Goal: Transaction & Acquisition: Book appointment/travel/reservation

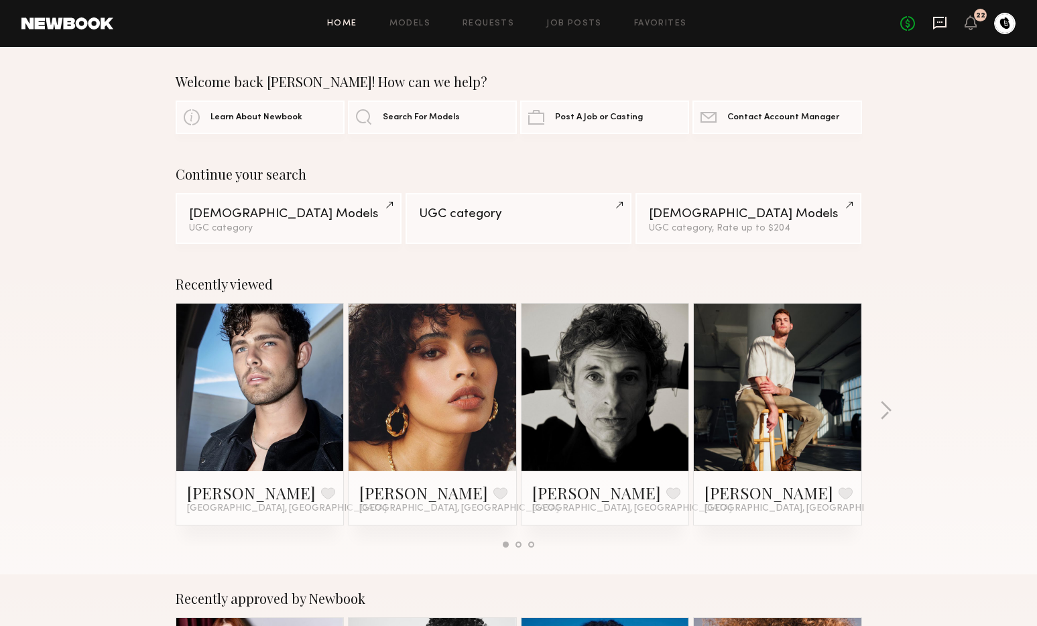
click at [938, 27] on icon at bounding box center [939, 23] width 13 height 13
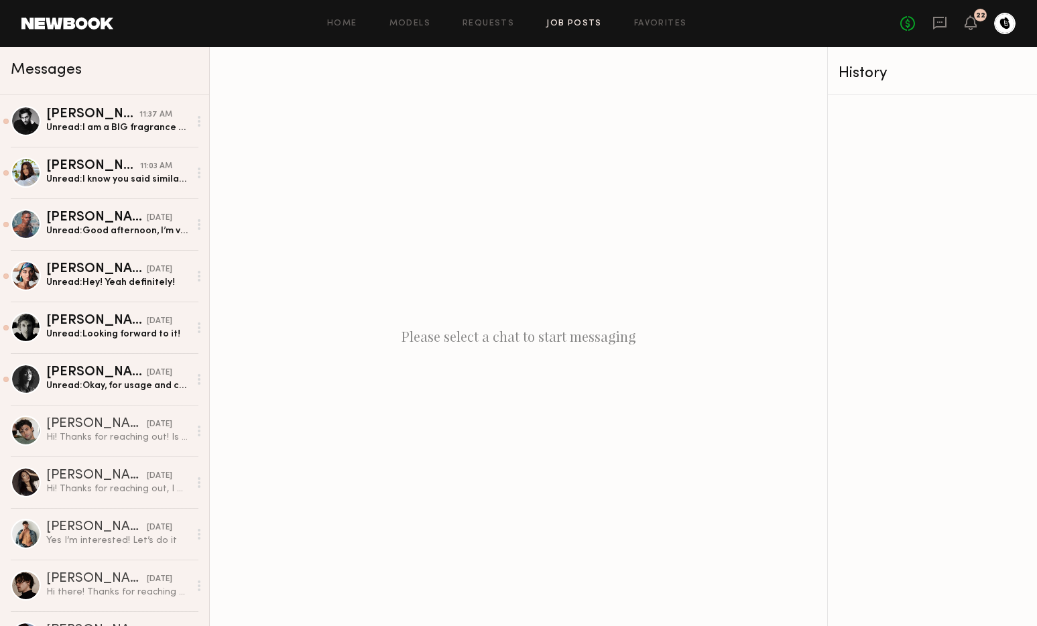
click at [587, 21] on link "Job Posts" at bounding box center [574, 23] width 56 height 9
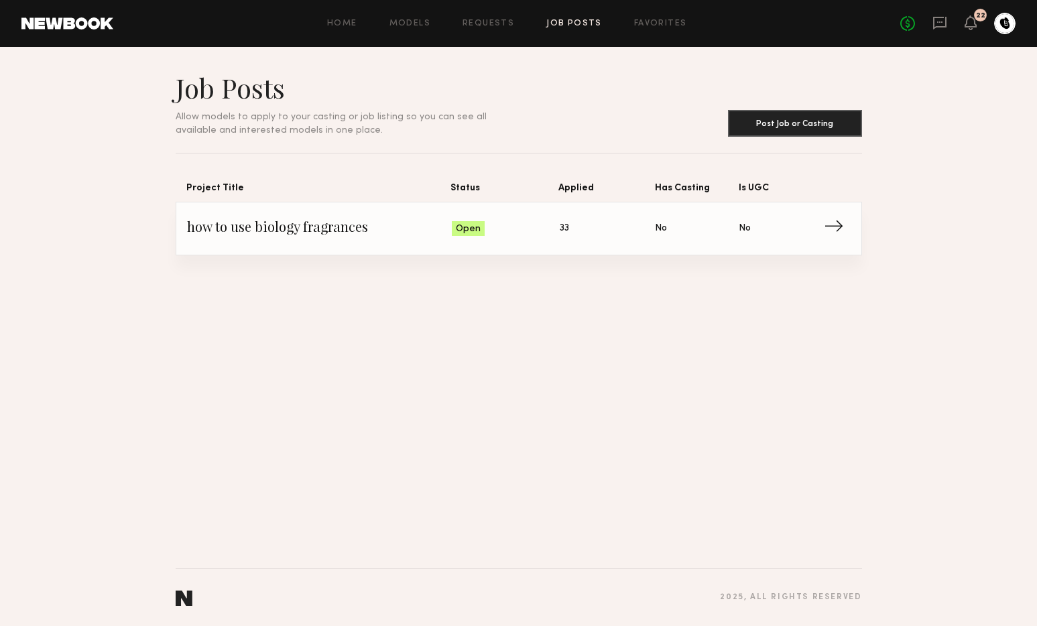
click at [433, 233] on span "how to use biology fragrances" at bounding box center [319, 229] width 265 height 20
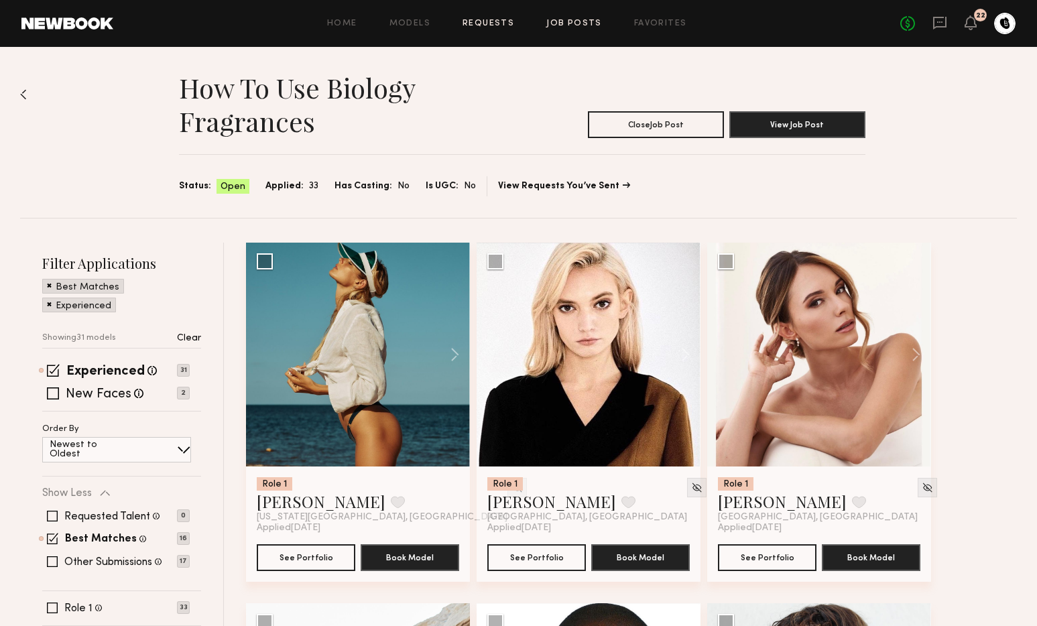
click at [496, 24] on link "Requests" at bounding box center [489, 23] width 52 height 9
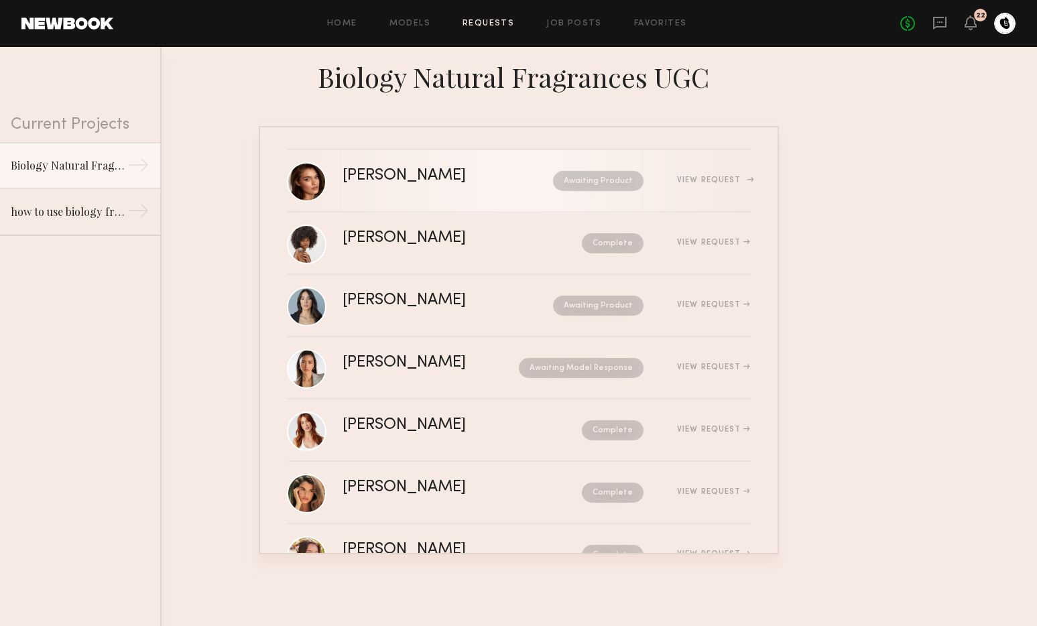
click at [509, 186] on div "Awaiting Product" at bounding box center [576, 181] width 134 height 20
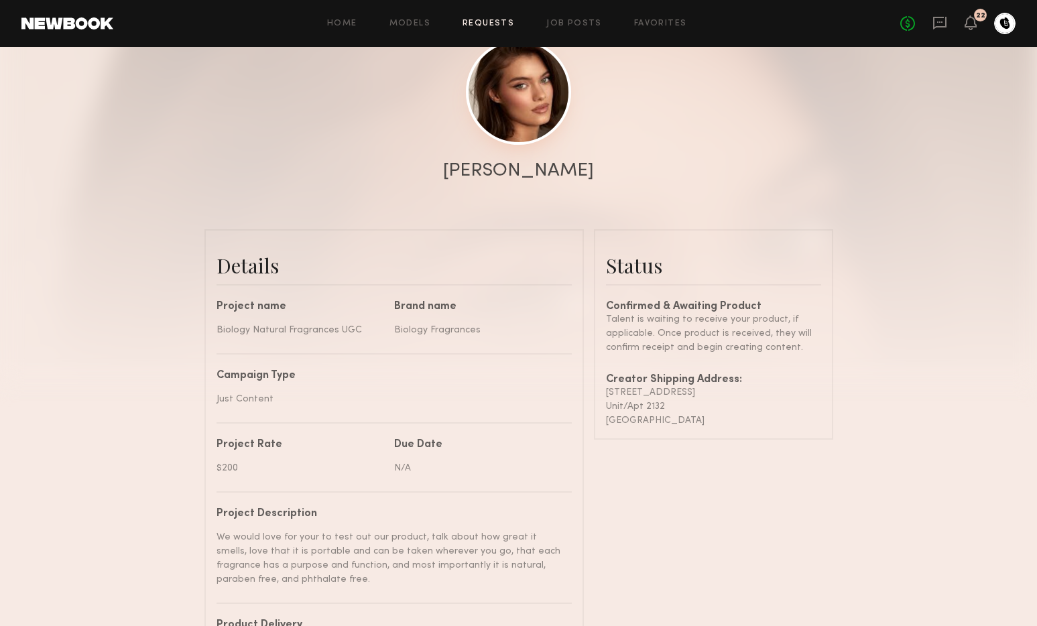
scroll to position [176, 0]
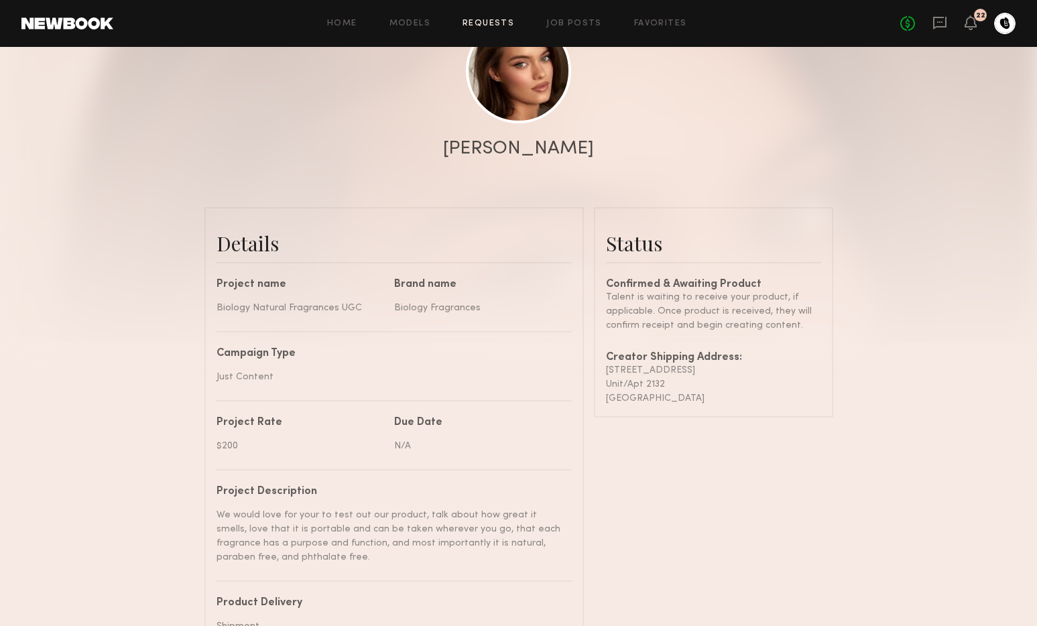
drag, startPoint x: 698, startPoint y: 400, endPoint x: 593, endPoint y: 368, distance: 109.2
click at [594, 368] on common-border "Status Confirmed & Awaiting Product Talent is waiting to receive your product, …" at bounding box center [713, 312] width 239 height 211
copy div "6200 Hollywood Blvd Unit/Apt 2132 Los Angeles , CA 90028"
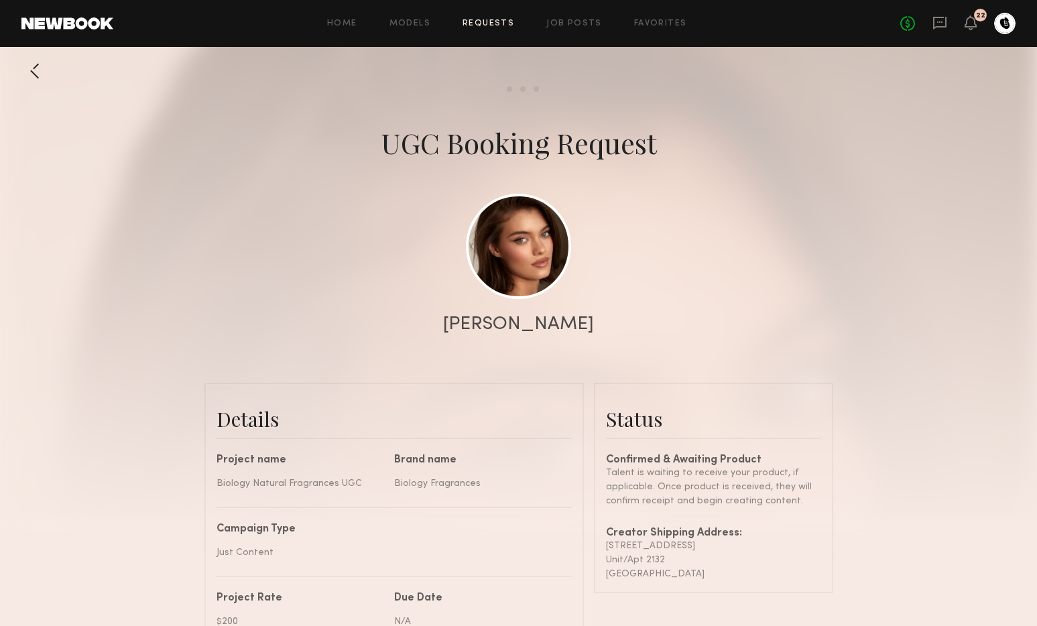
click at [731, 95] on div at bounding box center [518, 268] width 1037 height 536
click at [939, 27] on icon at bounding box center [939, 23] width 13 height 13
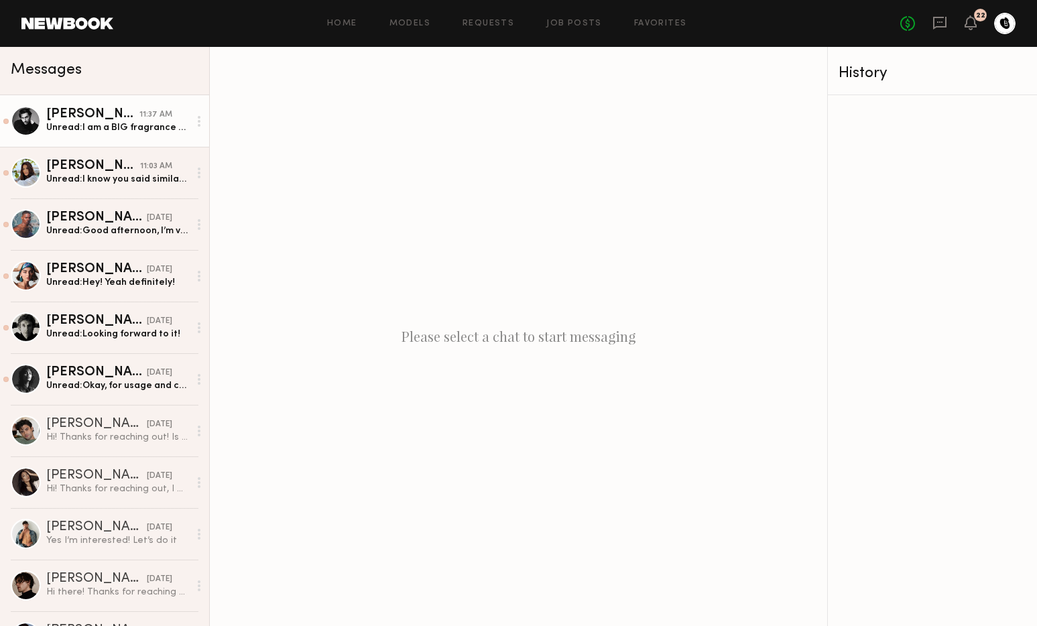
click at [96, 130] on div "Unread: I am a BIG fragrance guy amongst my friends so this would track haha" at bounding box center [117, 127] width 143 height 13
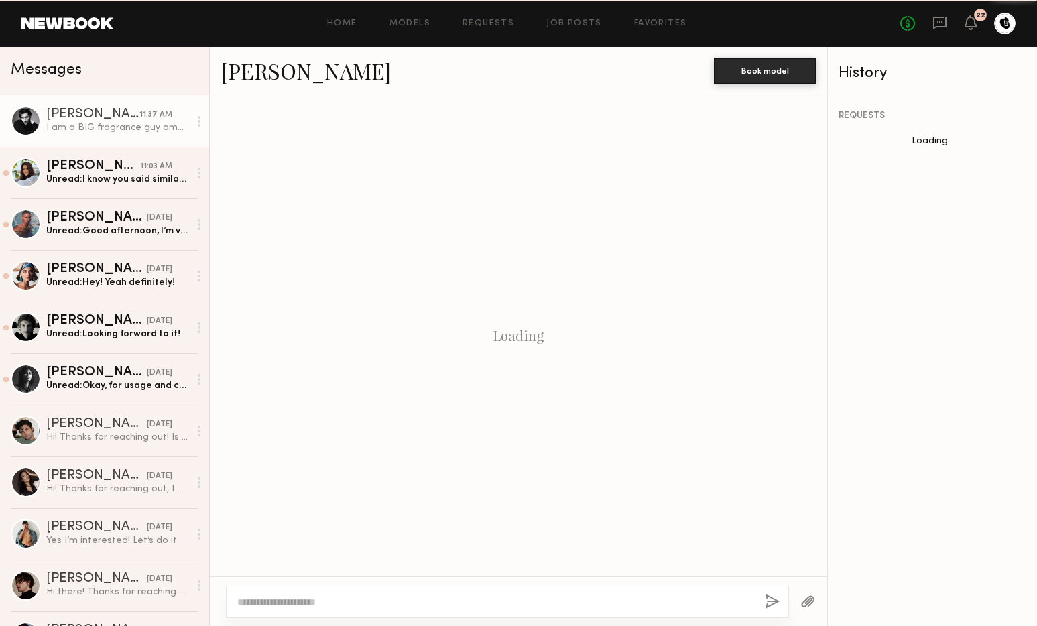
scroll to position [440, 0]
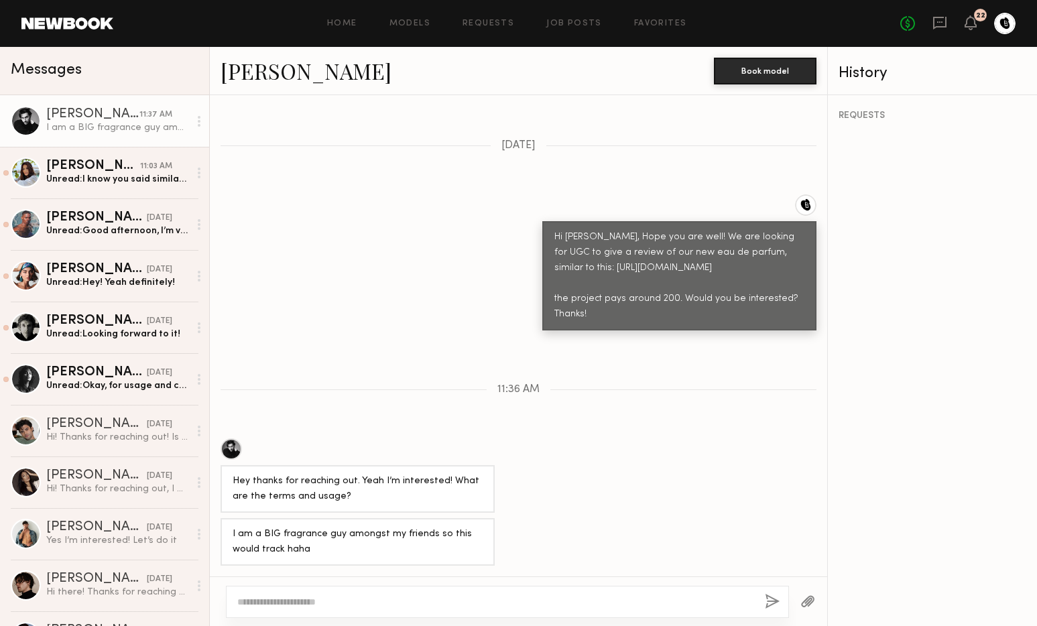
click at [348, 596] on textarea at bounding box center [495, 601] width 517 height 13
type textarea "**********"
click at [768, 601] on button "button" at bounding box center [772, 602] width 15 height 17
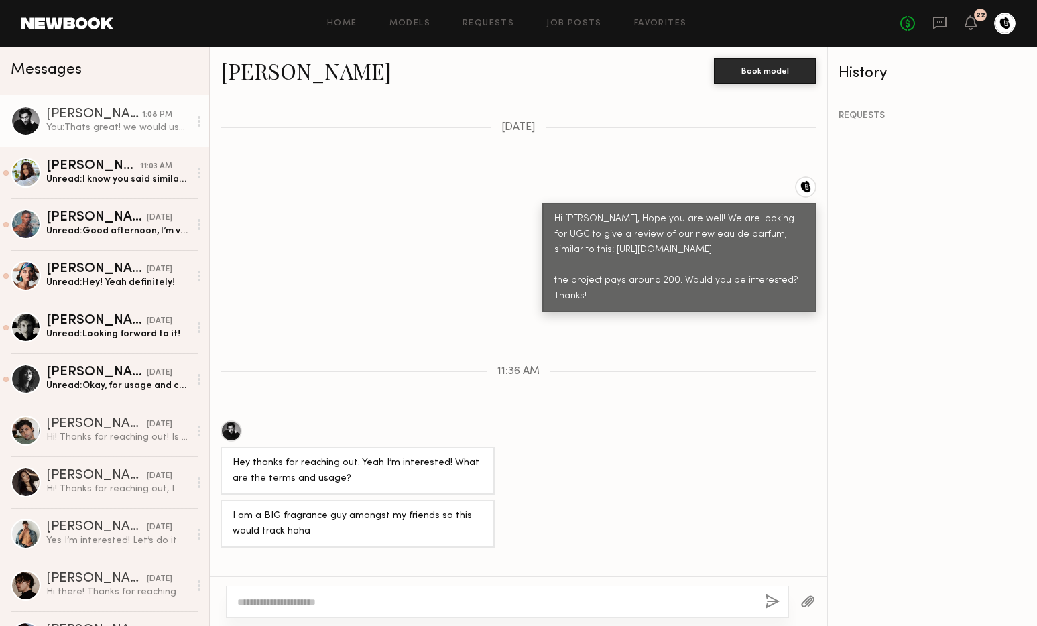
scroll to position [579, 0]
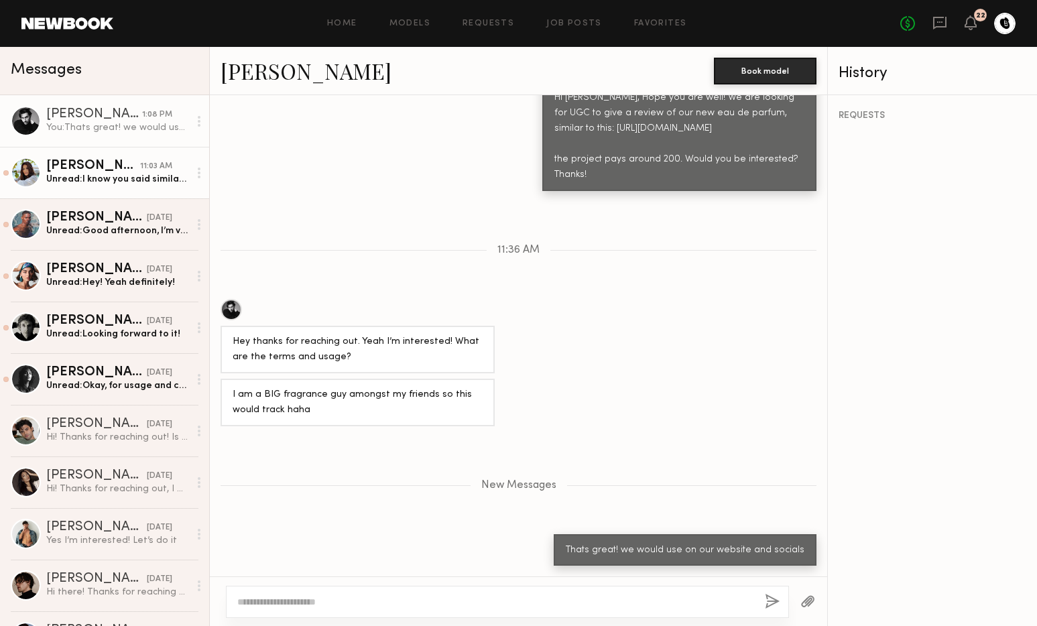
click at [110, 182] on div "Unread: I know you said similar not to be repetitive, but want to make sure. I …" at bounding box center [117, 179] width 143 height 13
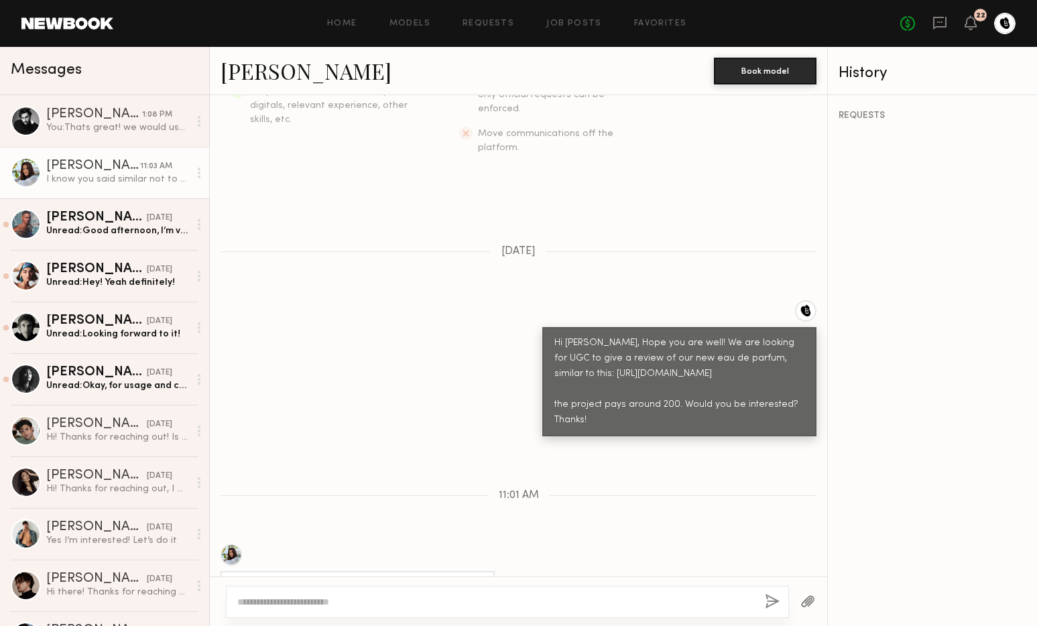
scroll to position [486, 0]
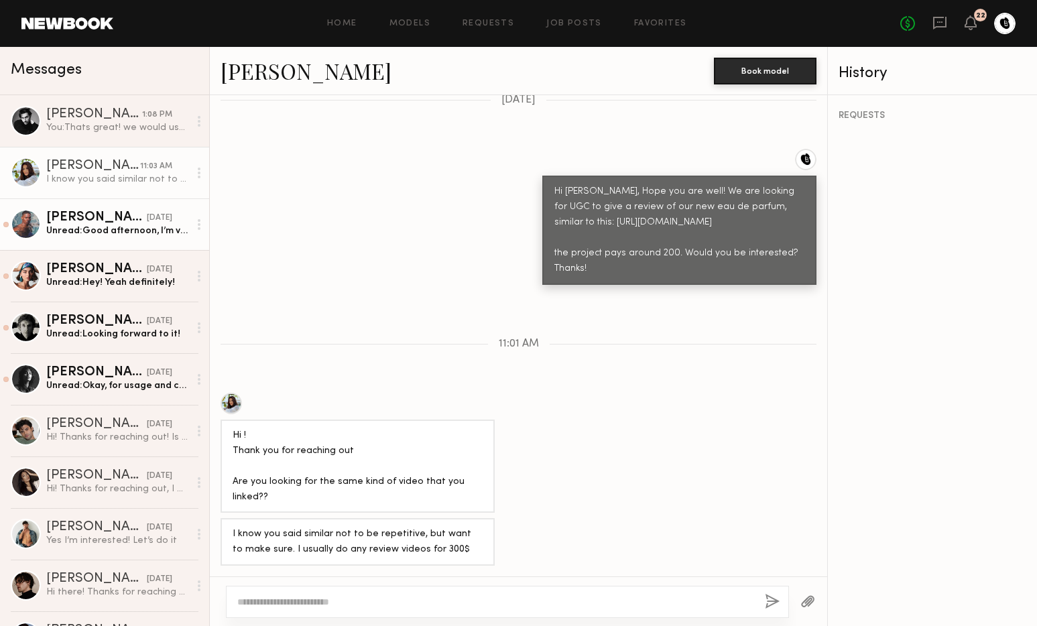
click at [123, 239] on link "Kyle G. yesterday Unread: Good afternoon, I’m very interested in trying out you…" at bounding box center [104, 224] width 209 height 52
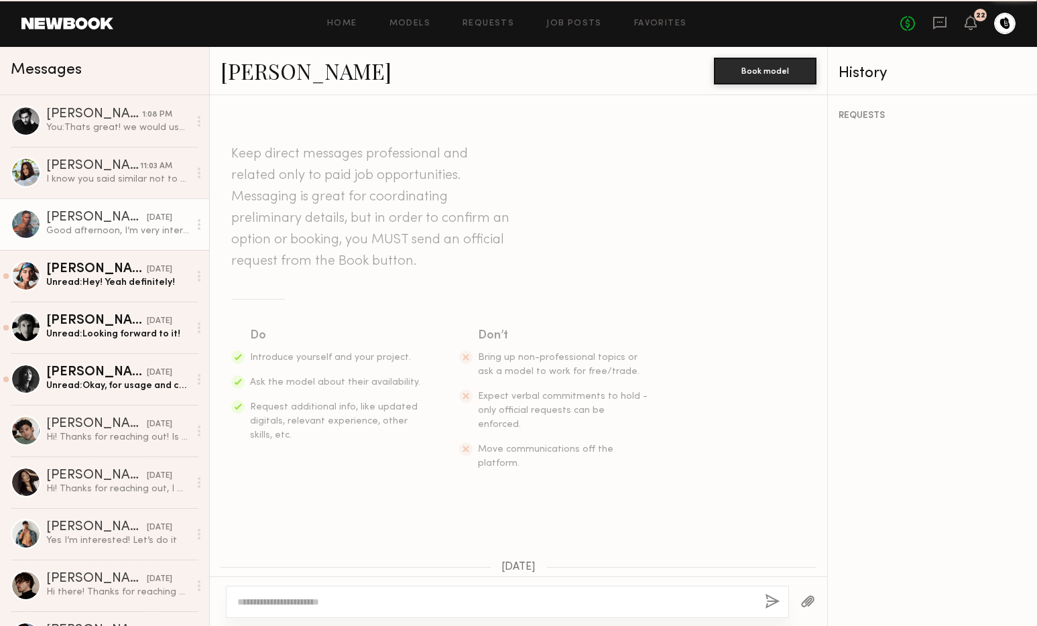
scroll to position [289, 0]
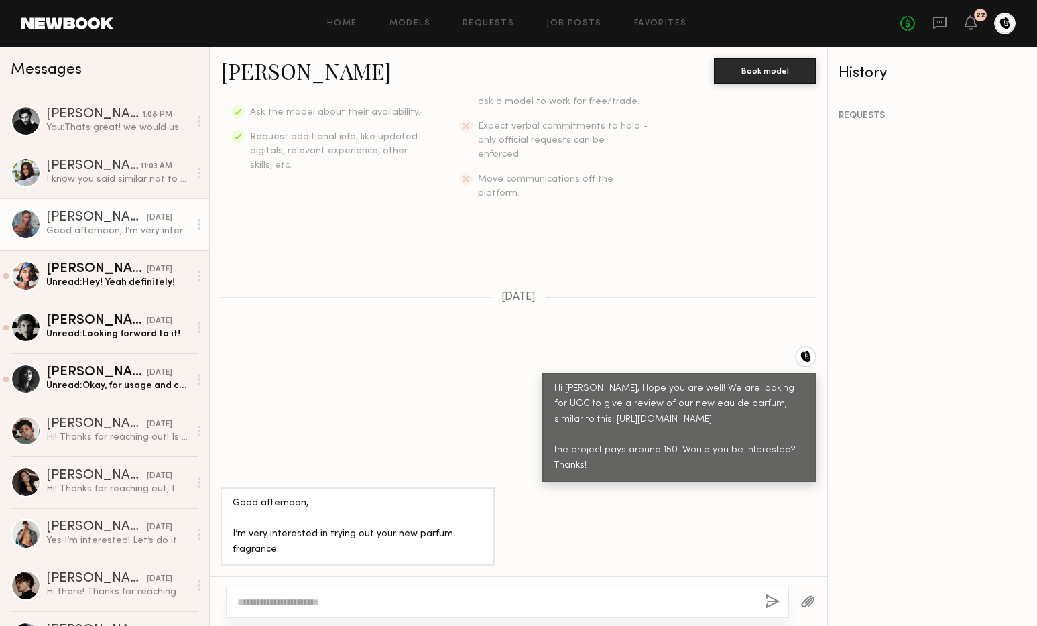
click at [253, 72] on link "Kyle G." at bounding box center [306, 70] width 171 height 29
click at [314, 593] on div at bounding box center [507, 602] width 563 height 32
click at [316, 601] on textarea at bounding box center [495, 601] width 517 height 13
click at [367, 597] on textarea at bounding box center [495, 601] width 517 height 13
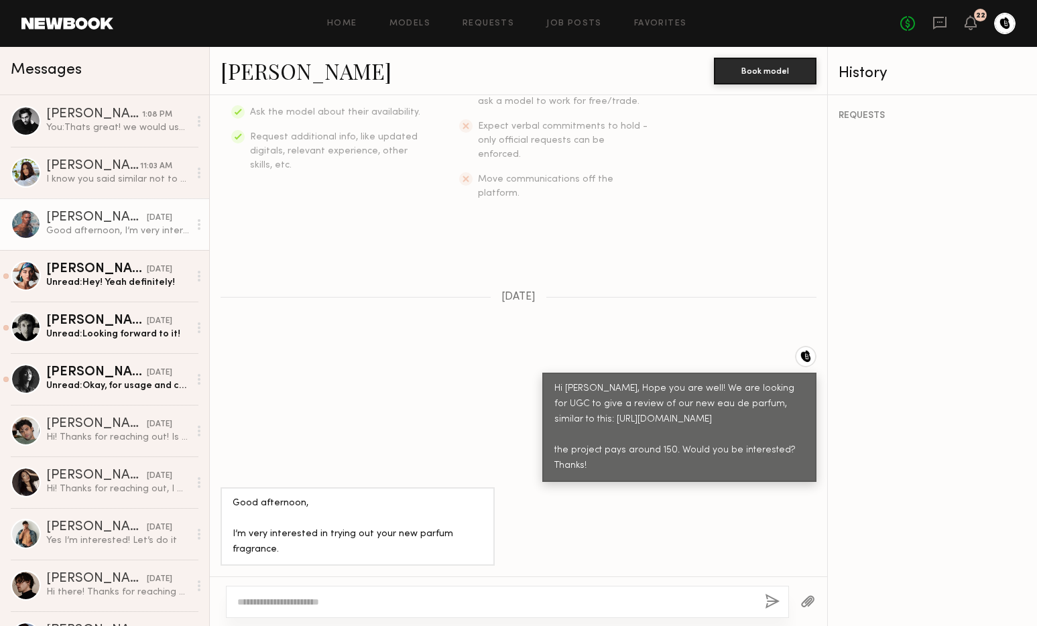
click at [367, 597] on textarea at bounding box center [495, 601] width 517 height 13
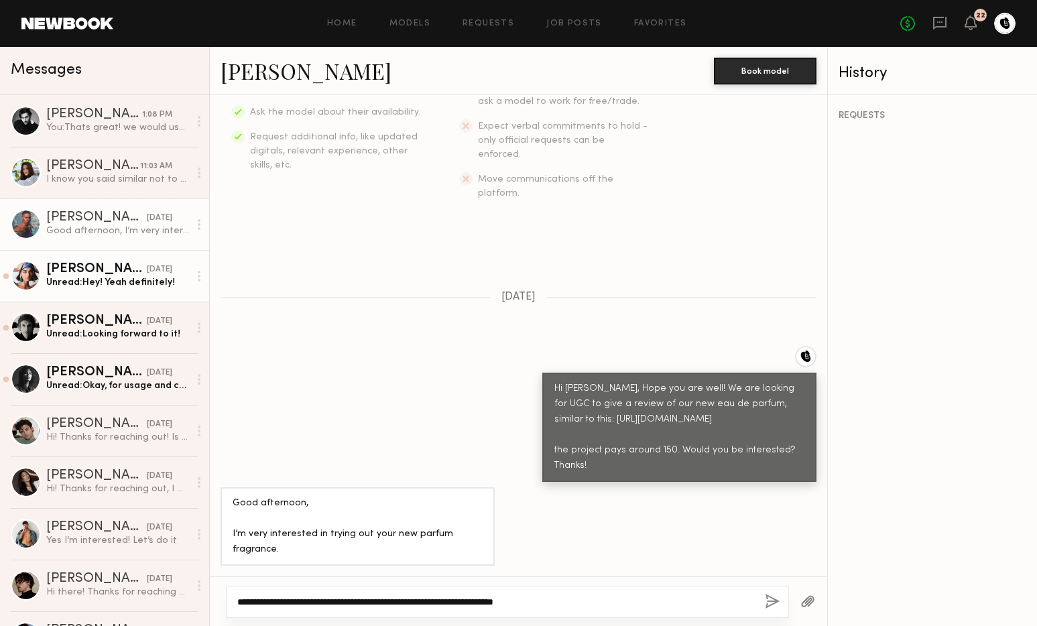
type textarea "**********"
click at [72, 265] on div "Moe S." at bounding box center [96, 269] width 101 height 13
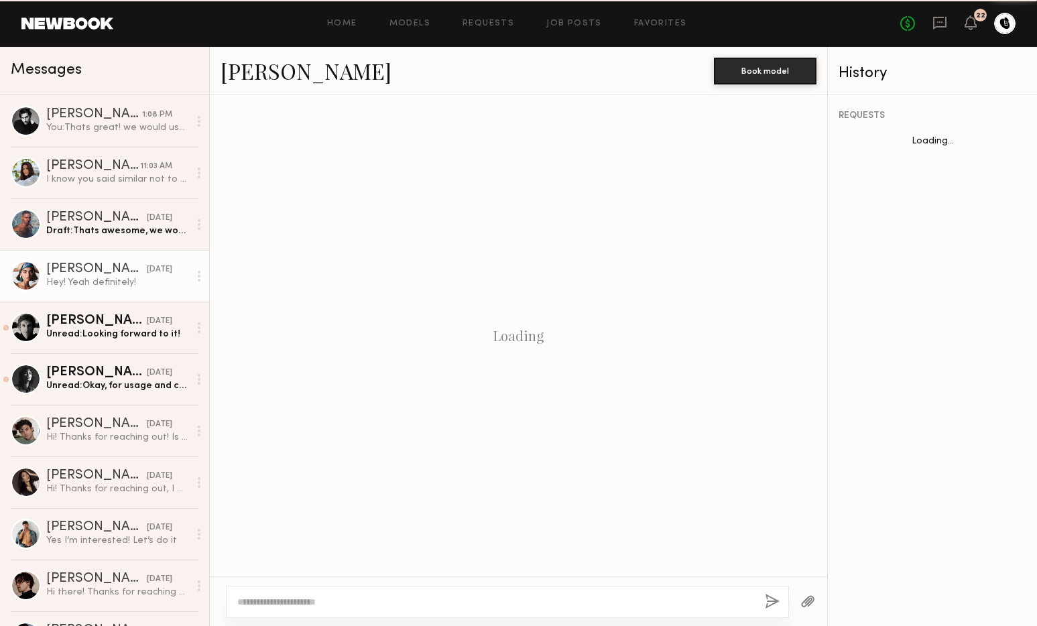
scroll to position [243, 0]
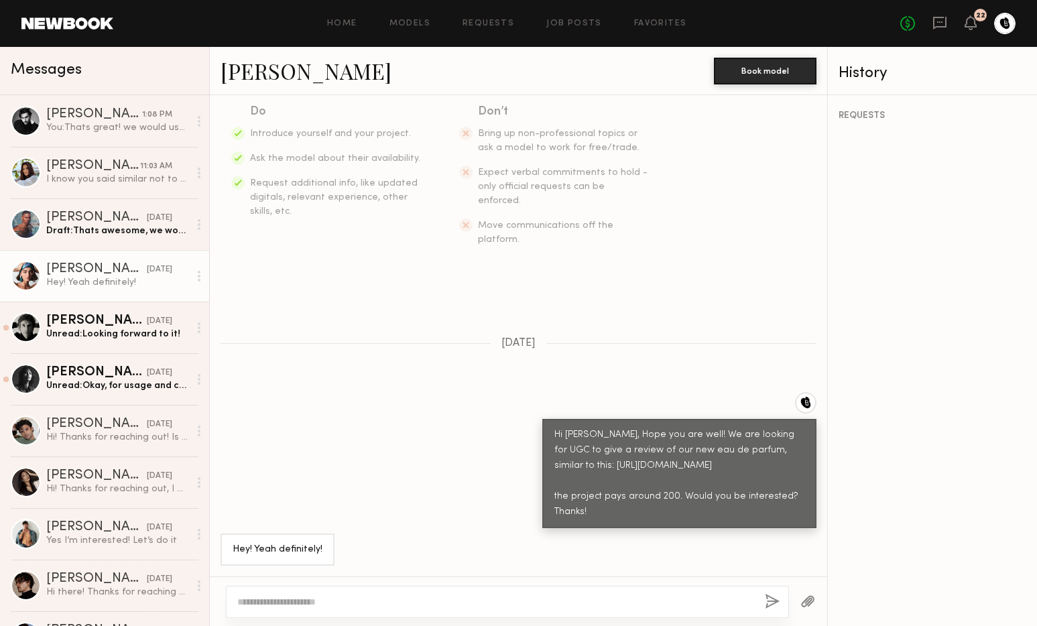
click at [32, 268] on div at bounding box center [26, 276] width 30 height 30
click at [29, 277] on div at bounding box center [26, 276] width 30 height 30
click at [248, 72] on link "Moe S." at bounding box center [306, 70] width 171 height 29
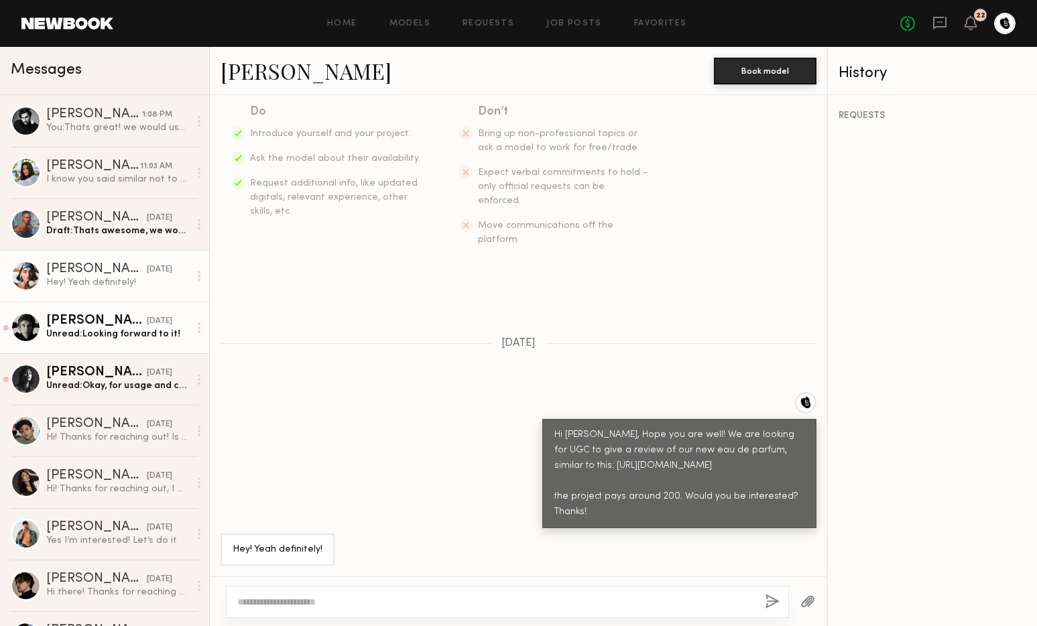
scroll to position [235, 0]
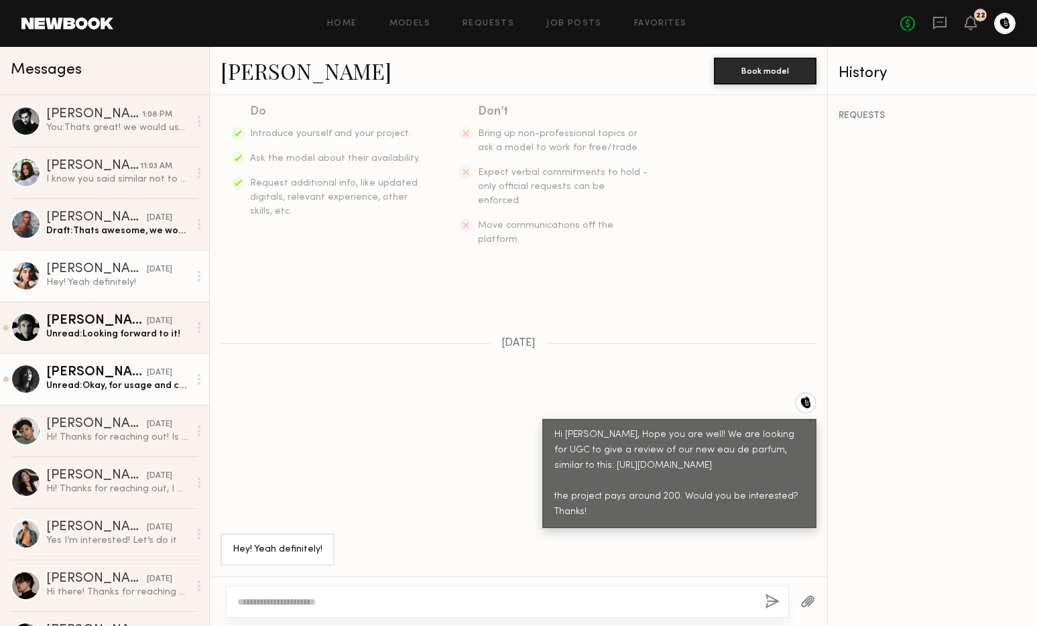
click at [89, 376] on div "Jesi L." at bounding box center [96, 372] width 101 height 13
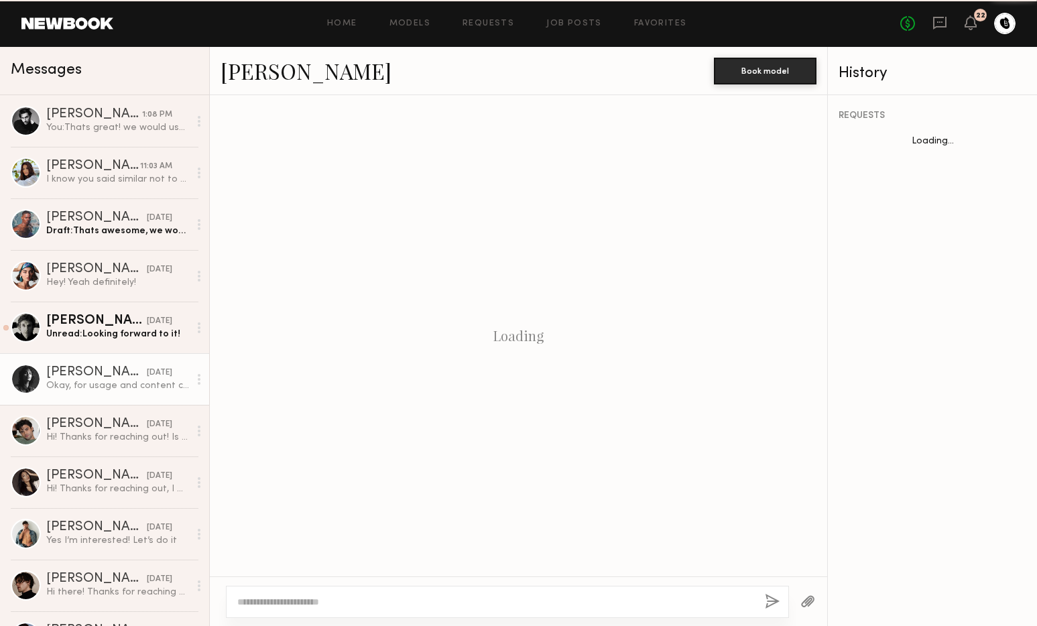
scroll to position [418, 0]
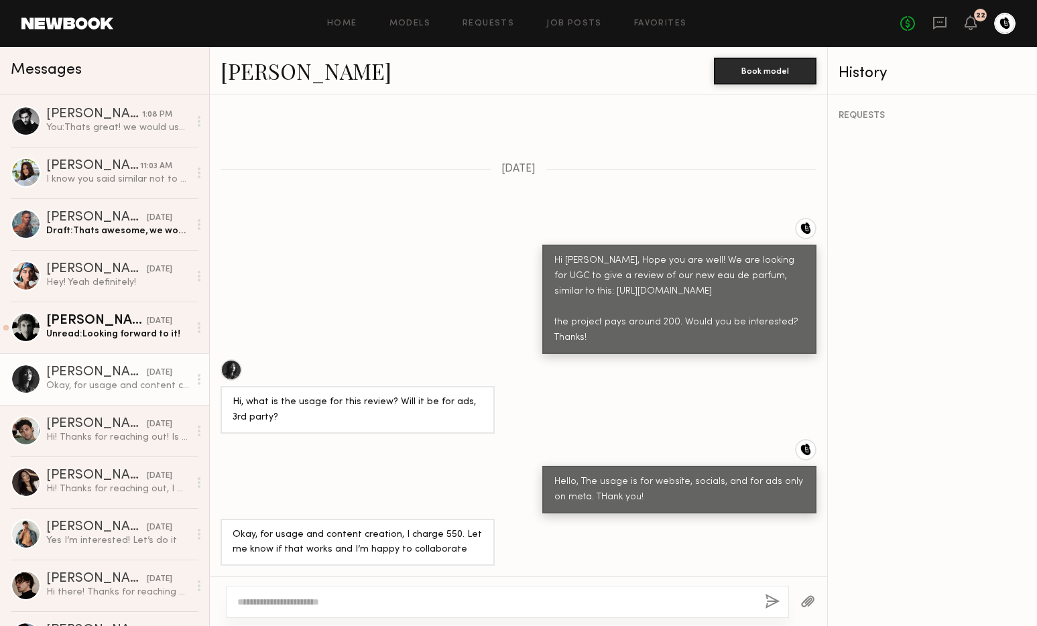
click at [247, 80] on link "Jesi L." at bounding box center [306, 70] width 171 height 29
click at [74, 331] on div "Unread: Looking forward to it!" at bounding box center [117, 334] width 143 height 13
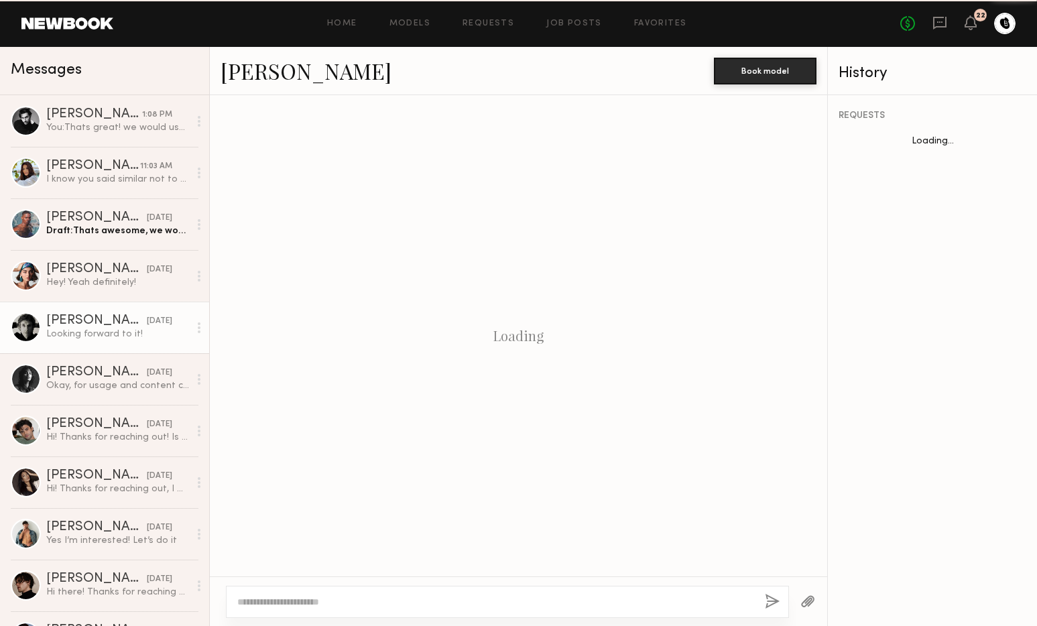
scroll to position [513, 0]
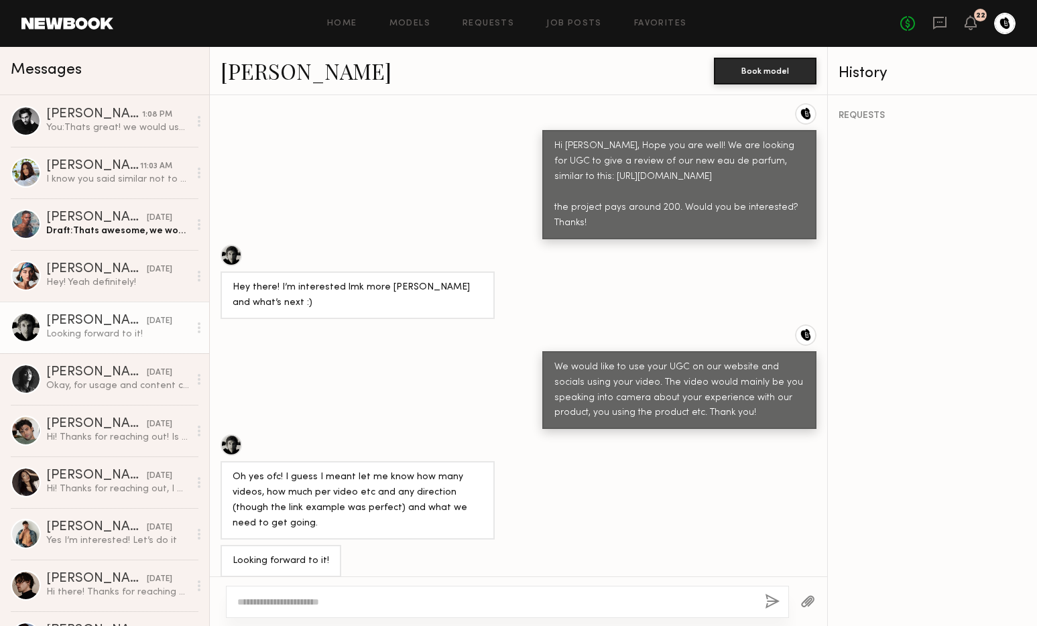
click at [230, 446] on div at bounding box center [231, 444] width 21 height 21
click at [291, 603] on textarea at bounding box center [495, 601] width 517 height 13
type textarea "**********"
click at [774, 606] on button "button" at bounding box center [772, 602] width 15 height 17
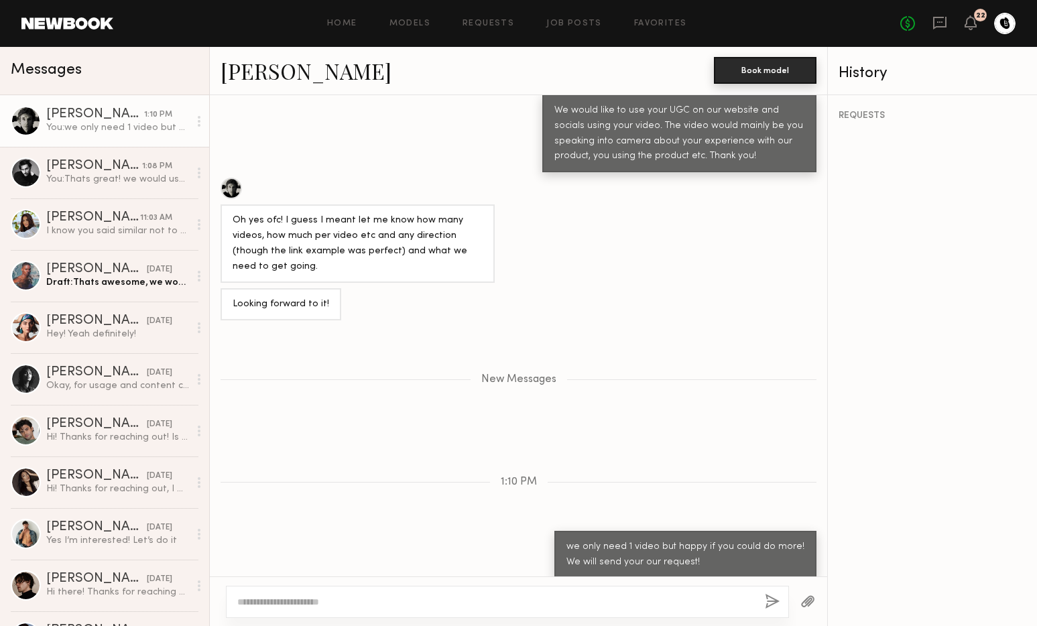
click at [776, 74] on button "Book model" at bounding box center [765, 70] width 103 height 27
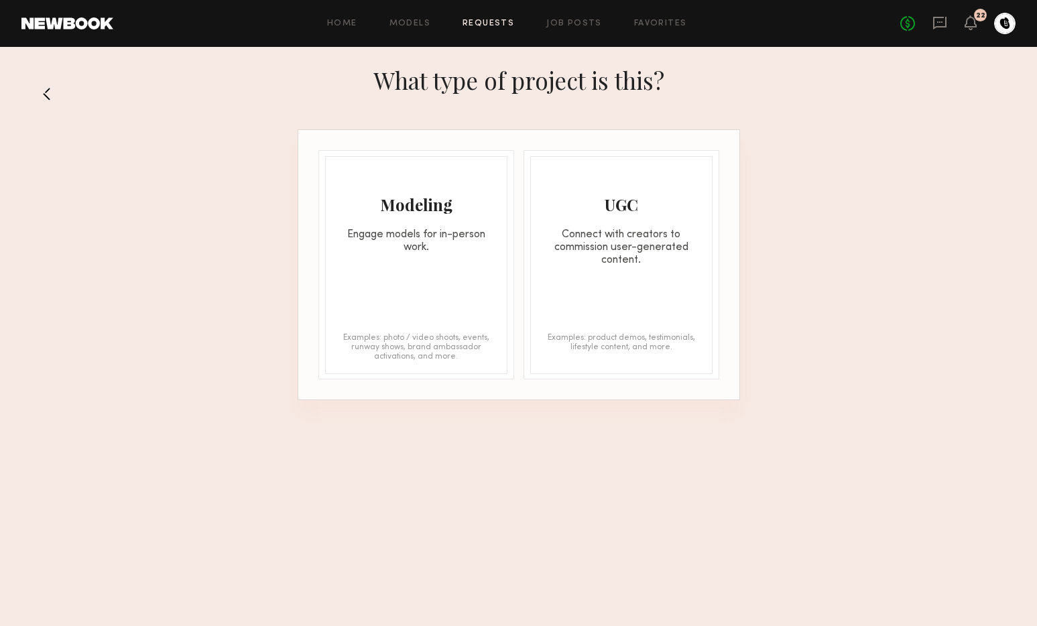
click at [670, 272] on div "UGC Connect with creators to commission user-generated content. Examples: produ…" at bounding box center [621, 265] width 182 height 218
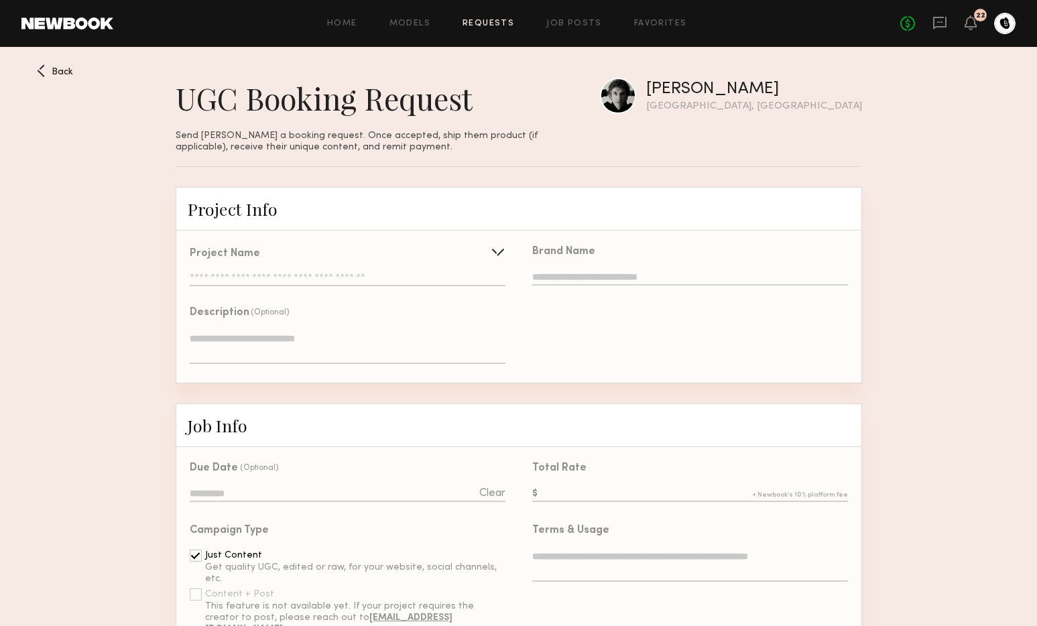
click at [423, 276] on input "text" at bounding box center [347, 279] width 315 height 13
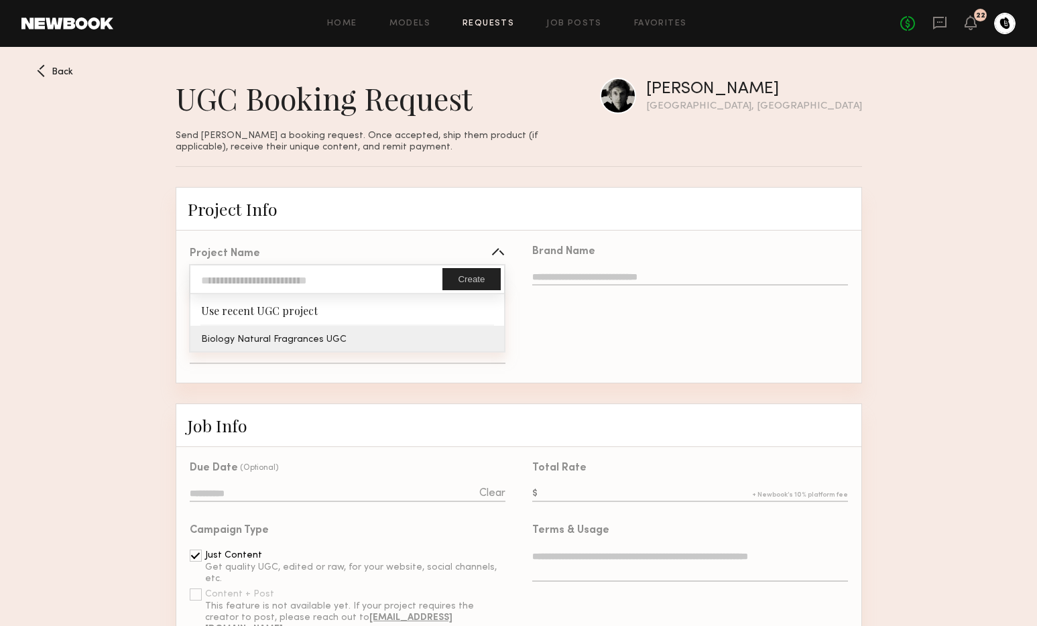
type input "**********"
type textarea "**********"
type input "**********"
type textarea "**********"
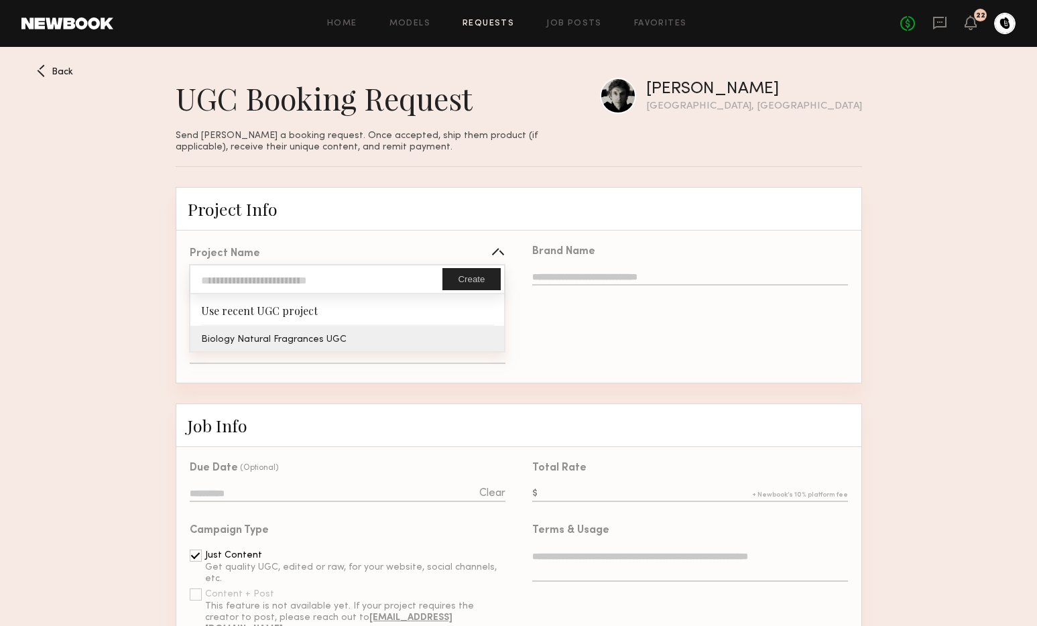
type textarea "**********"
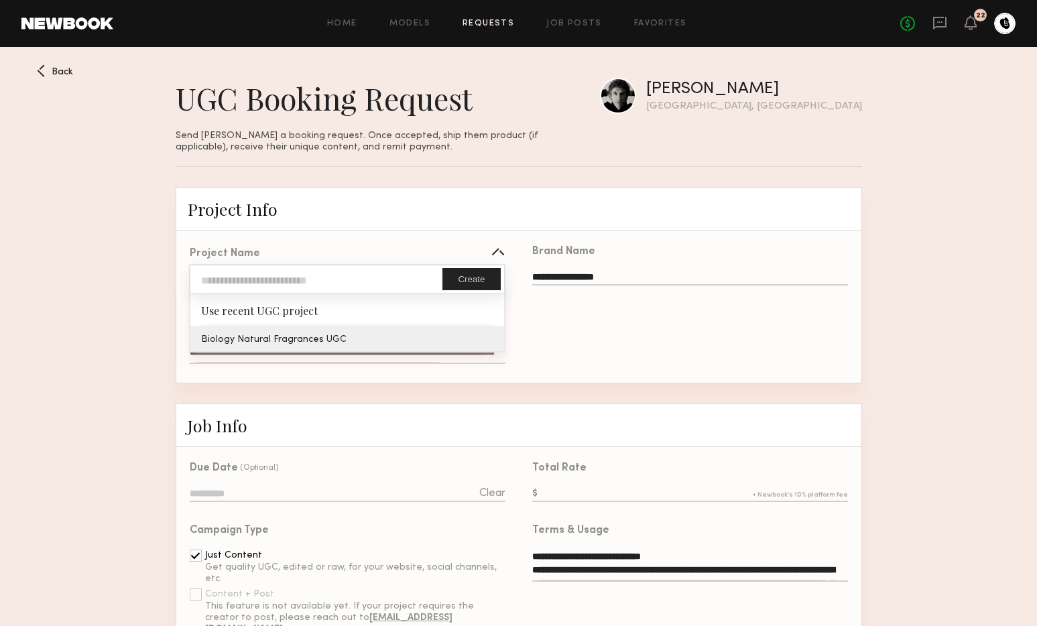
click at [381, 338] on div "**********" at bounding box center [347, 308] width 343 height 150
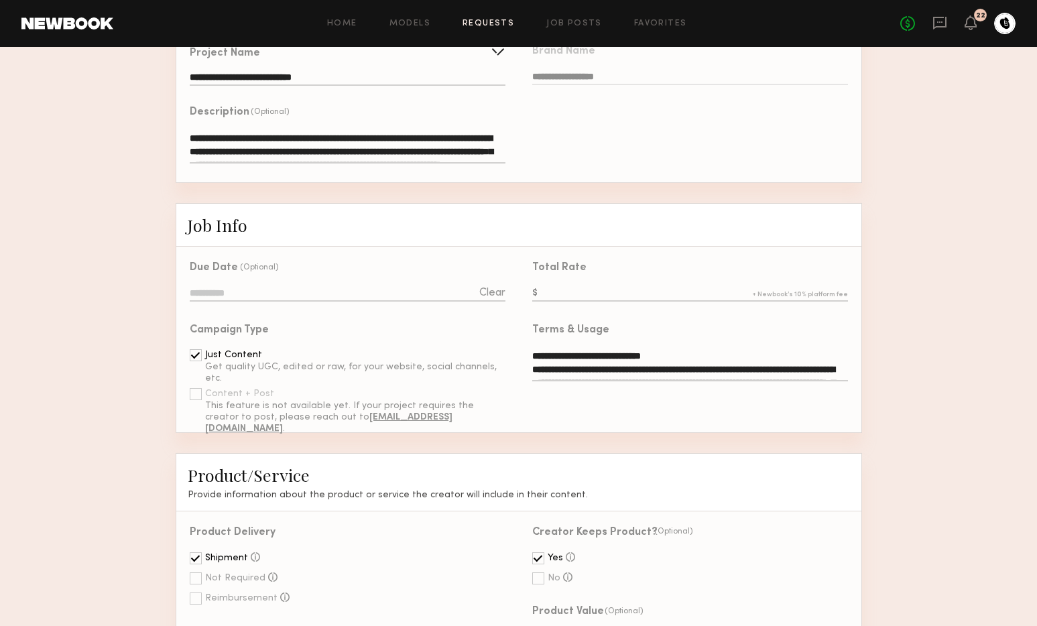
scroll to position [206, 0]
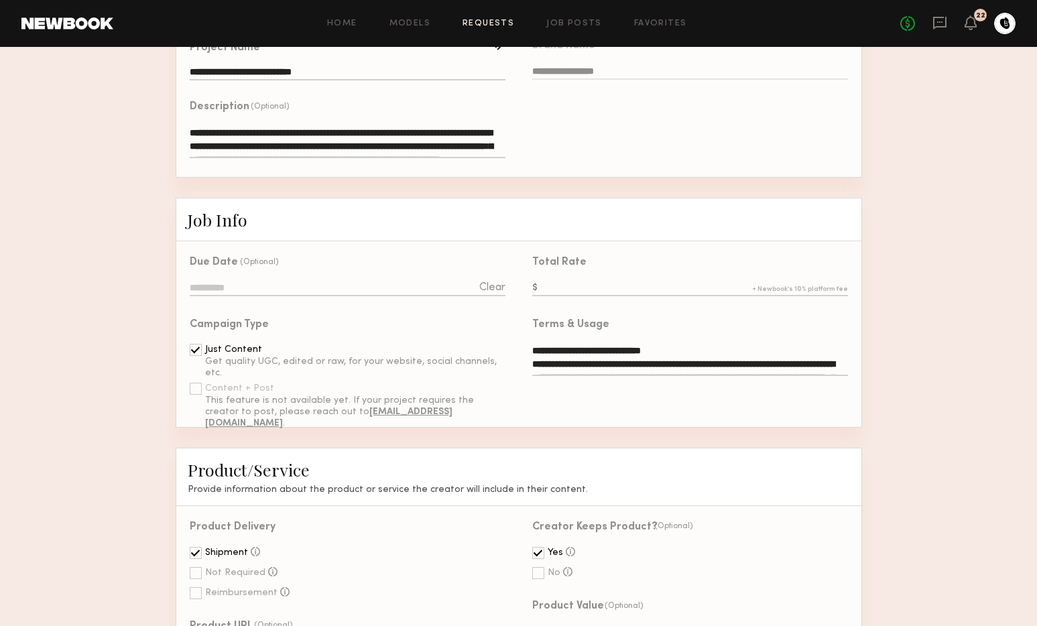
click at [591, 284] on input "text" at bounding box center [689, 289] width 315 height 15
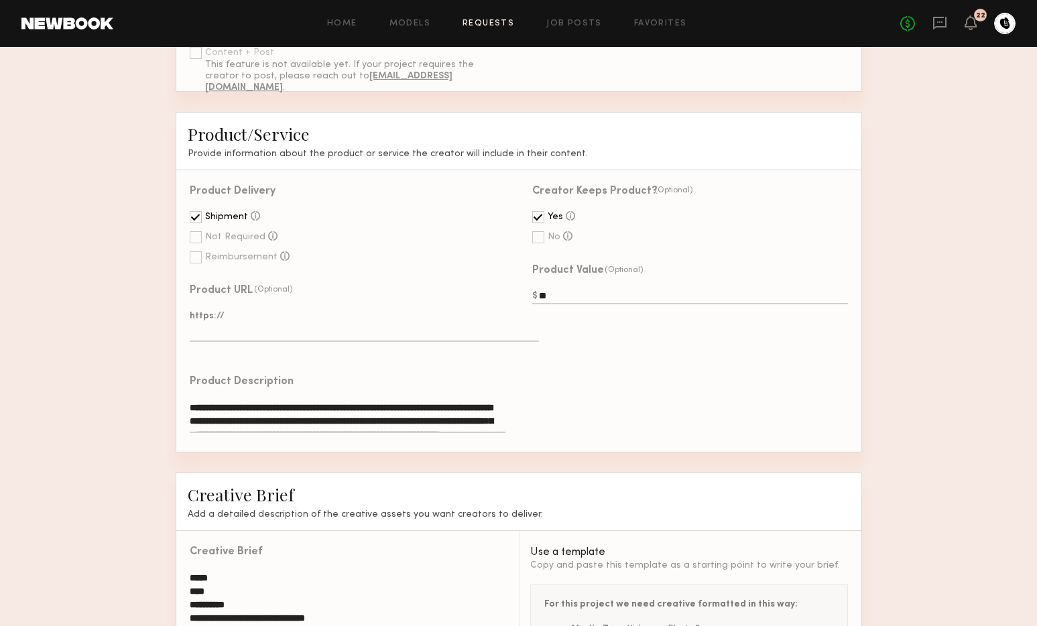
scroll to position [555, 0]
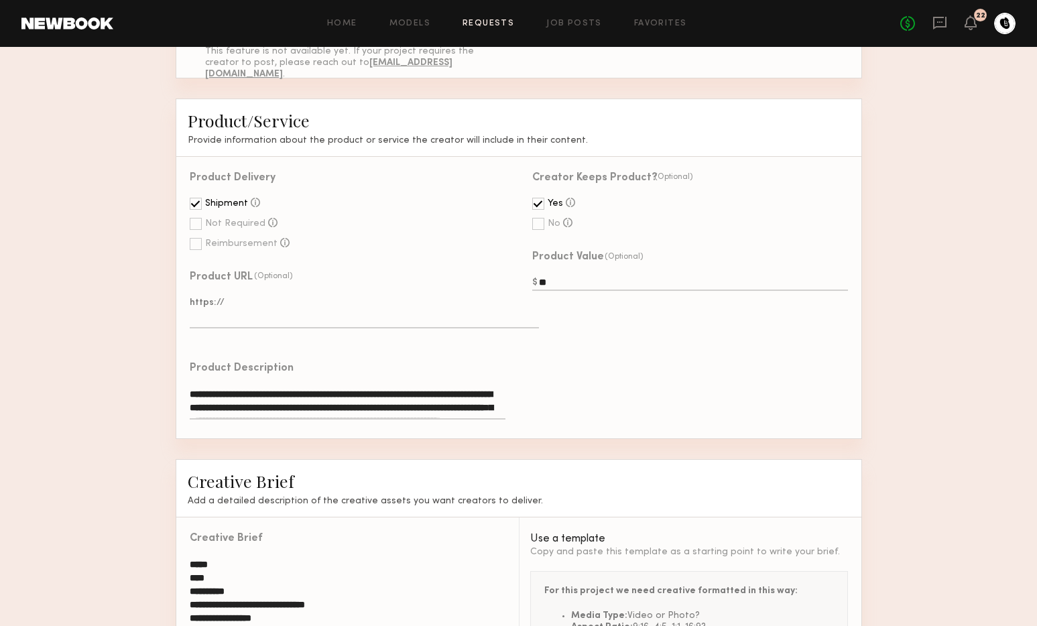
type input "***"
click at [556, 278] on input "**" at bounding box center [689, 283] width 315 height 15
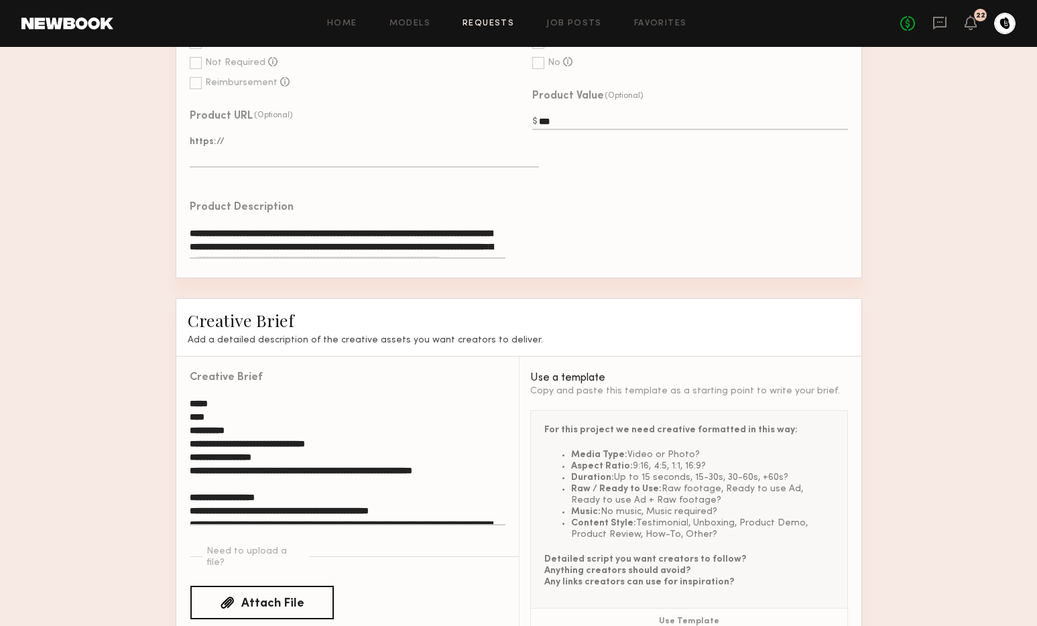
scroll to position [798, 0]
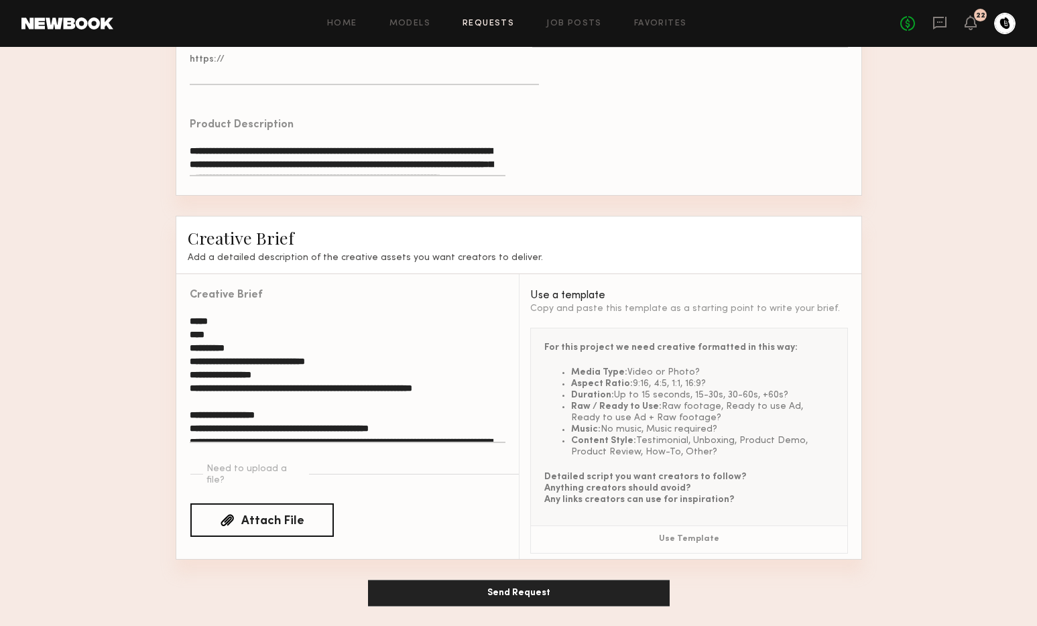
type input "***"
click at [526, 595] on button "Send Request" at bounding box center [519, 593] width 302 height 27
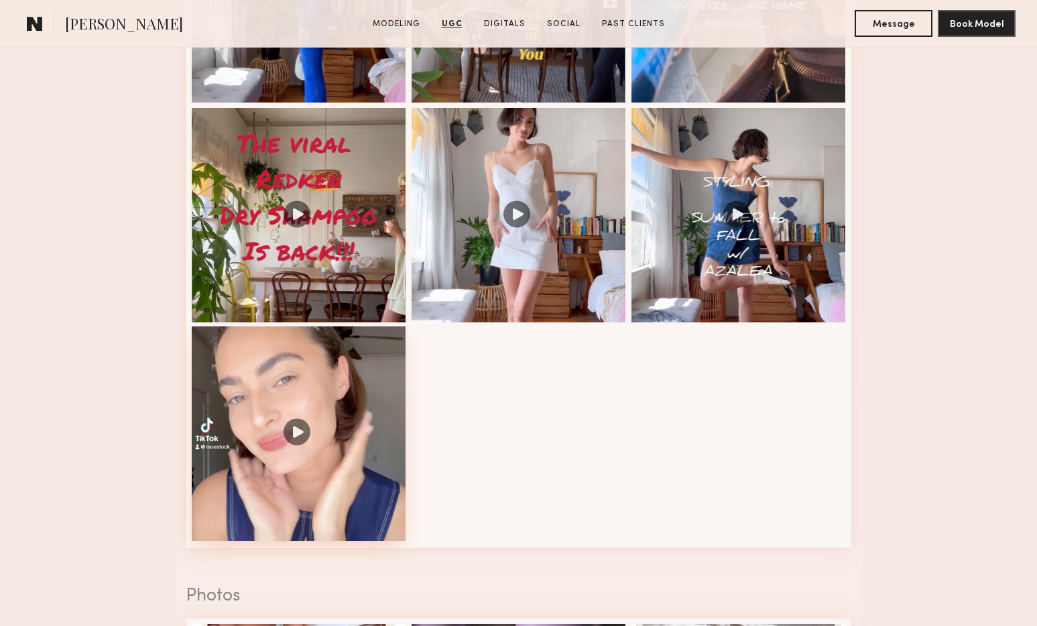
scroll to position [1577, 0]
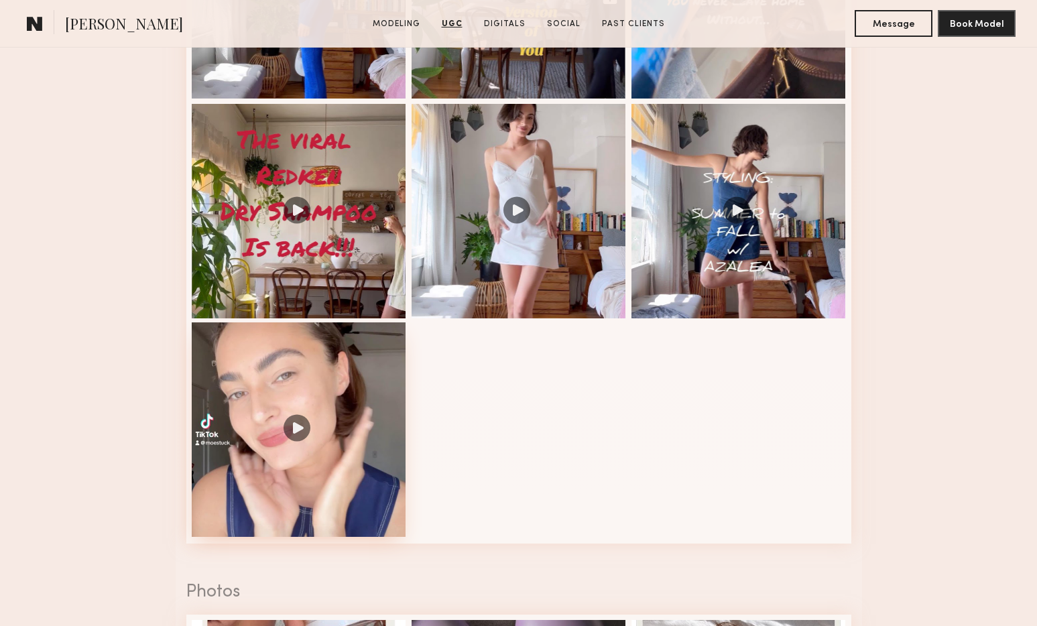
click at [294, 432] on div at bounding box center [299, 429] width 215 height 215
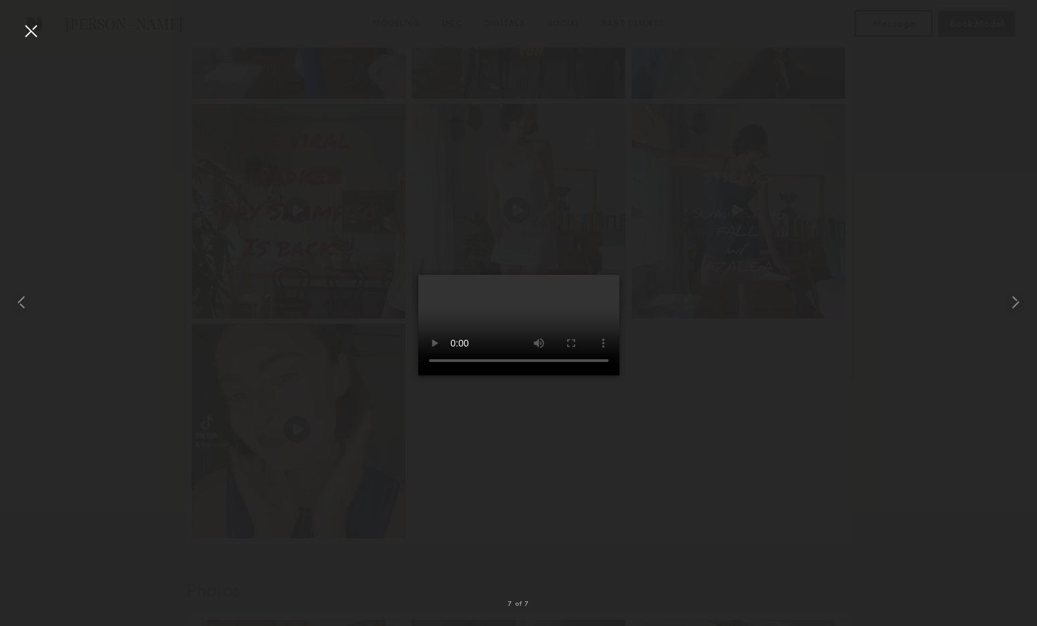
click at [29, 34] on div at bounding box center [30, 30] width 21 height 21
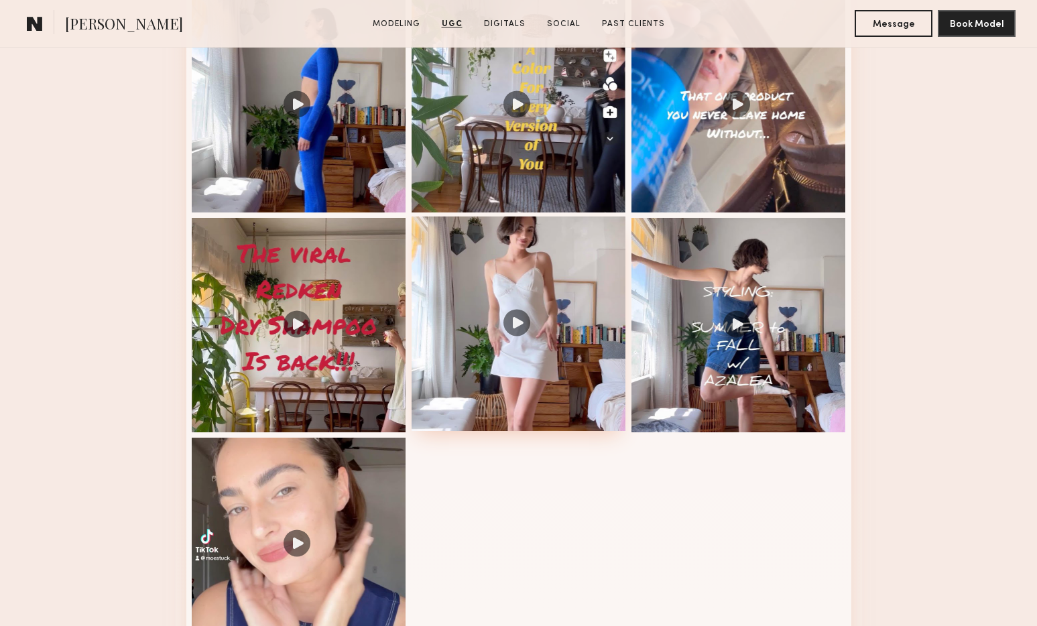
scroll to position [1444, 0]
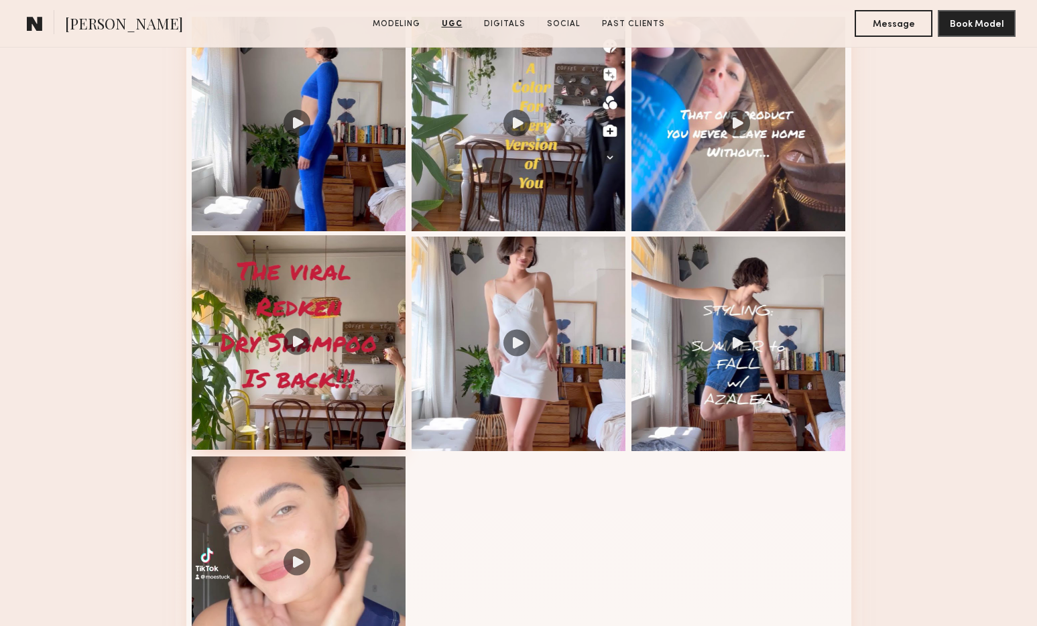
click at [379, 296] on div at bounding box center [299, 342] width 215 height 215
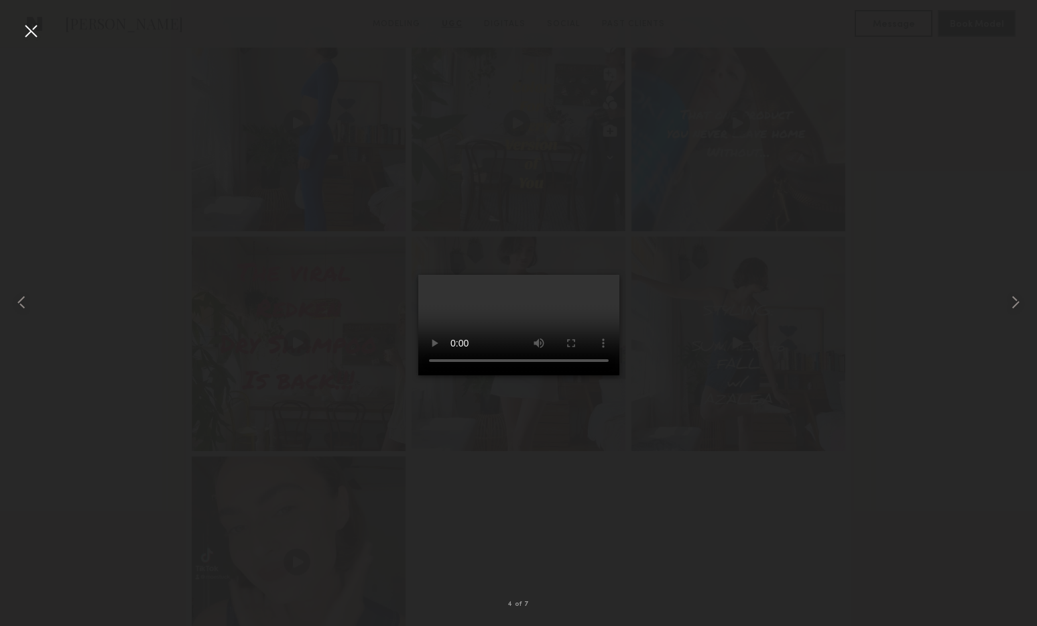
click at [35, 33] on div at bounding box center [30, 30] width 21 height 21
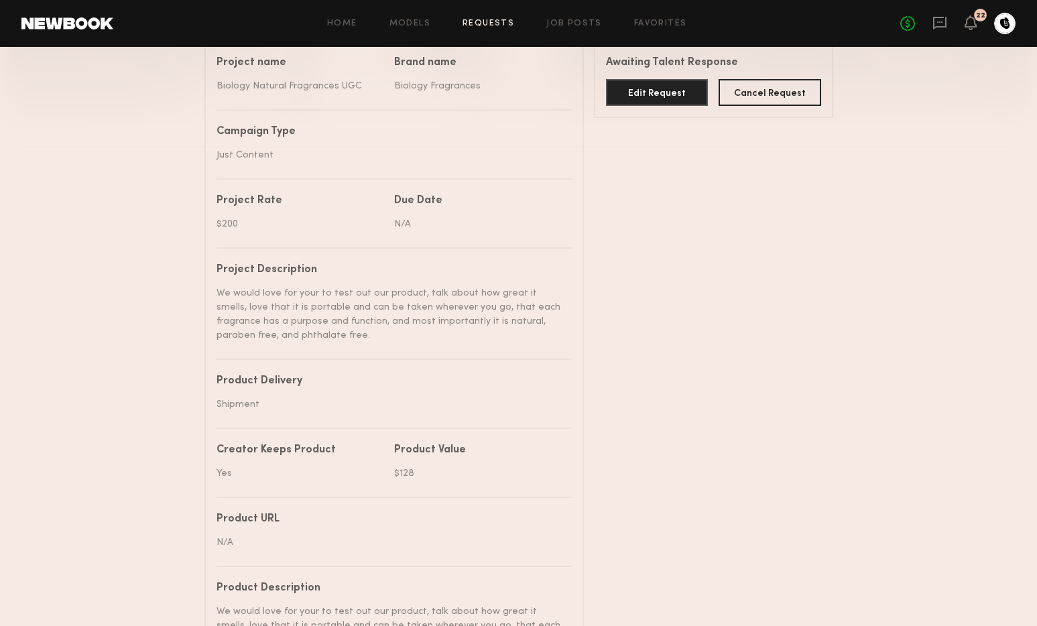
scroll to position [476, 0]
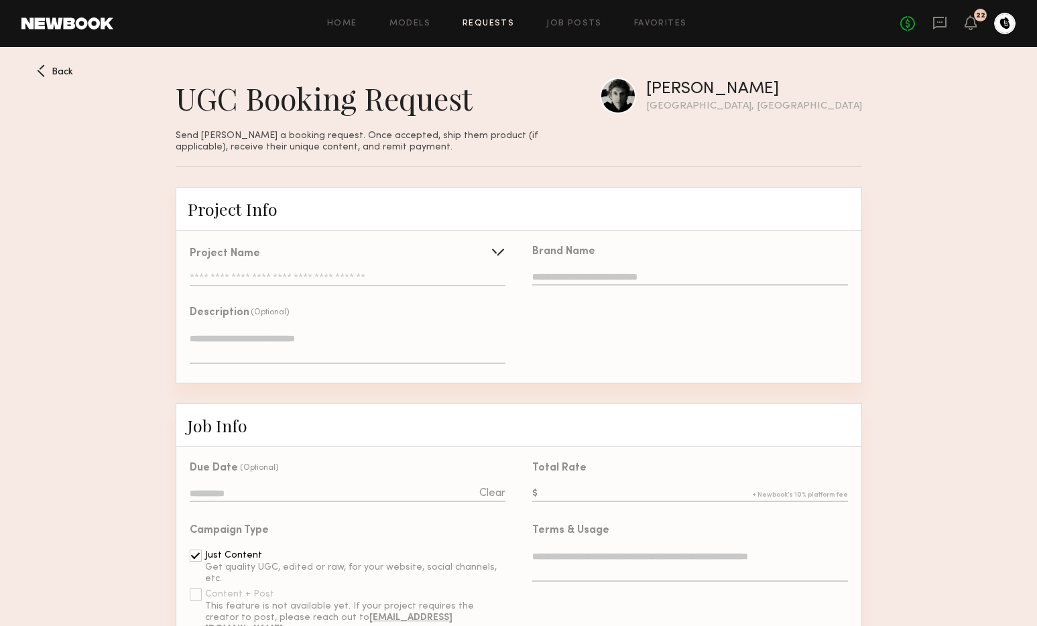
click at [60, 68] on span "Back" at bounding box center [62, 72] width 21 height 9
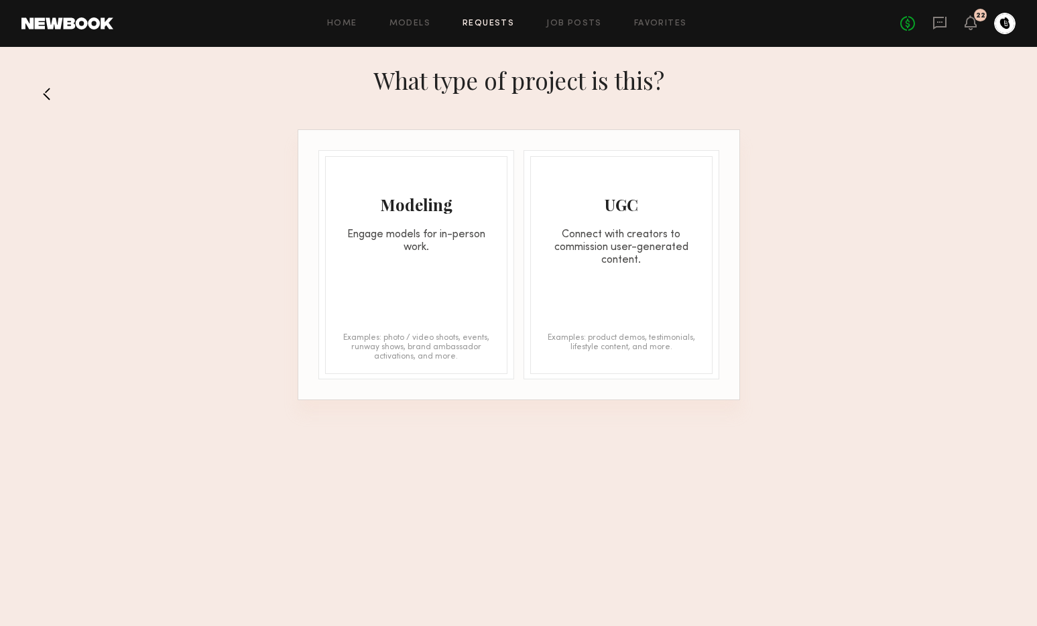
click at [499, 23] on link "Requests" at bounding box center [489, 23] width 52 height 9
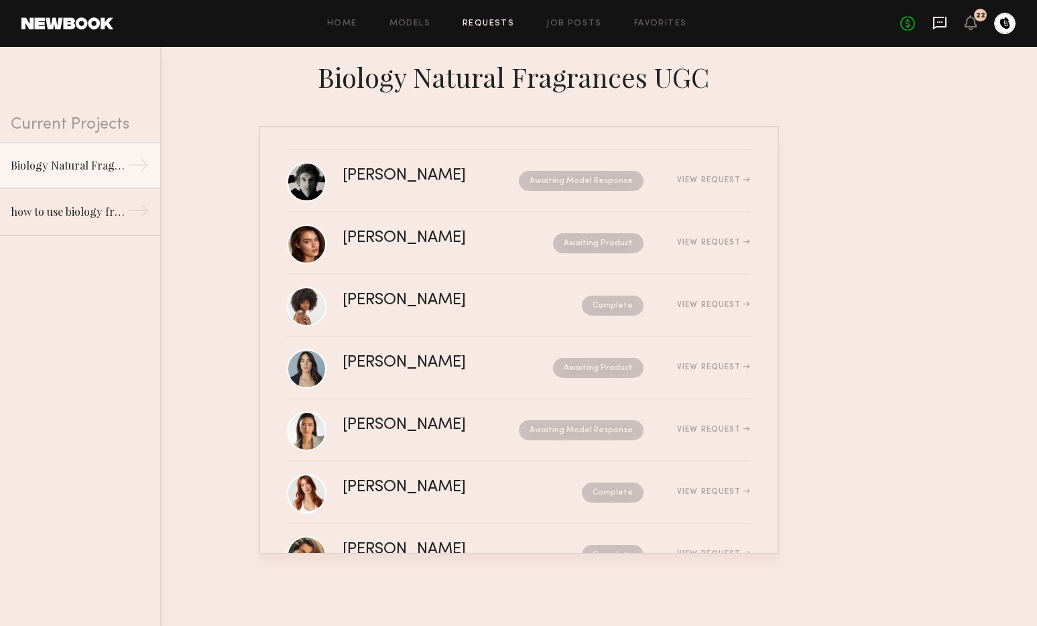
click at [943, 27] on icon at bounding box center [940, 22] width 15 height 15
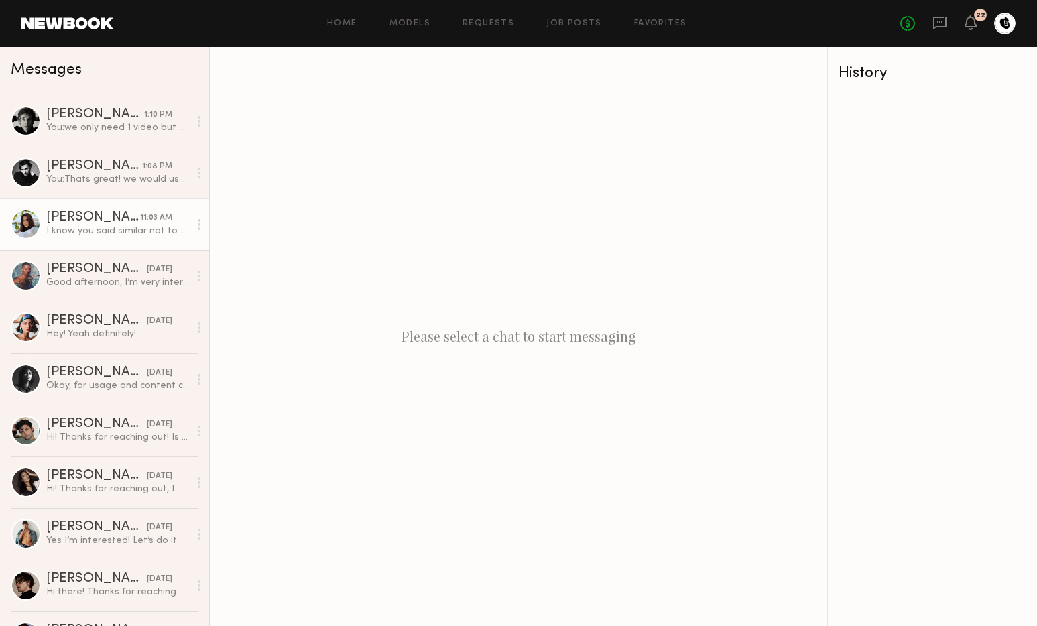
click at [91, 225] on div "I know you said similar not to be repetitive, but want to make sure. I usually …" at bounding box center [117, 231] width 143 height 13
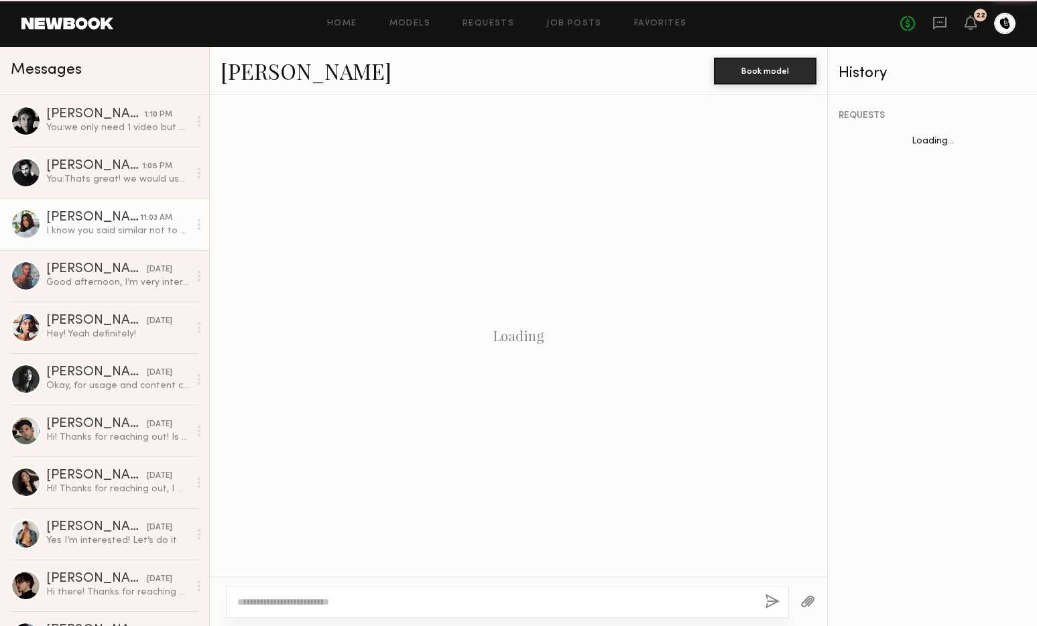
scroll to position [486, 0]
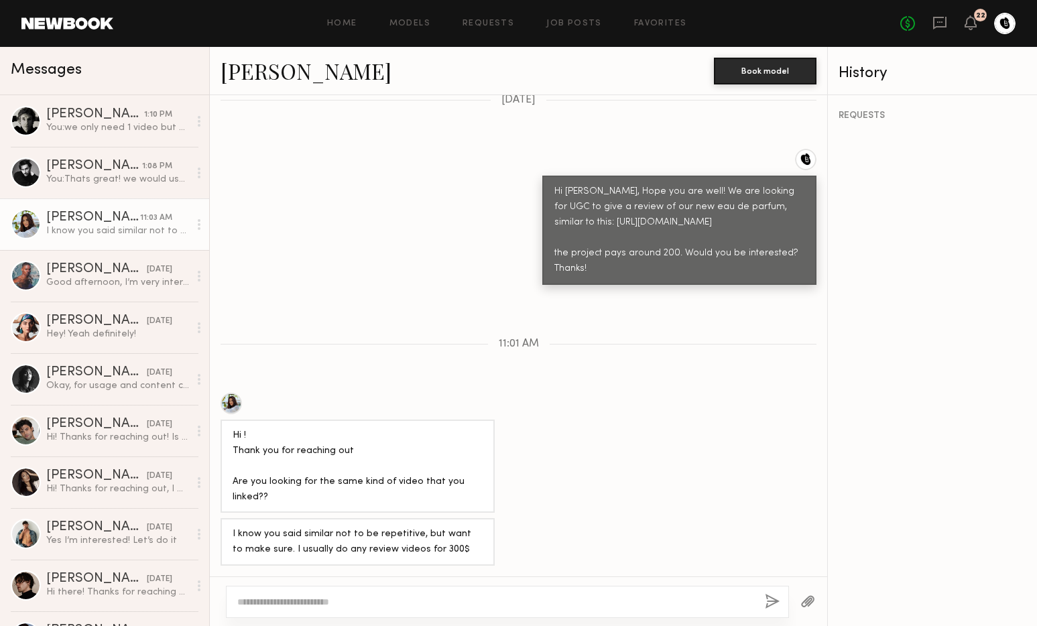
click at [250, 84] on link "[PERSON_NAME]" at bounding box center [306, 70] width 171 height 29
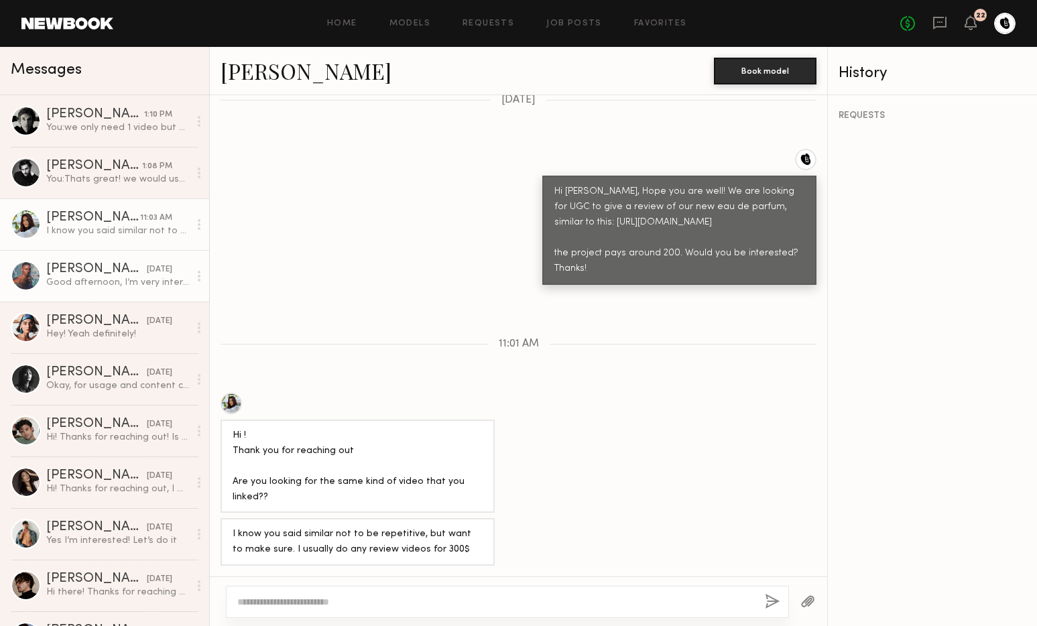
click at [92, 286] on div "Good afternoon, I’m very interested in trying out your new parfum fragrance." at bounding box center [117, 282] width 143 height 13
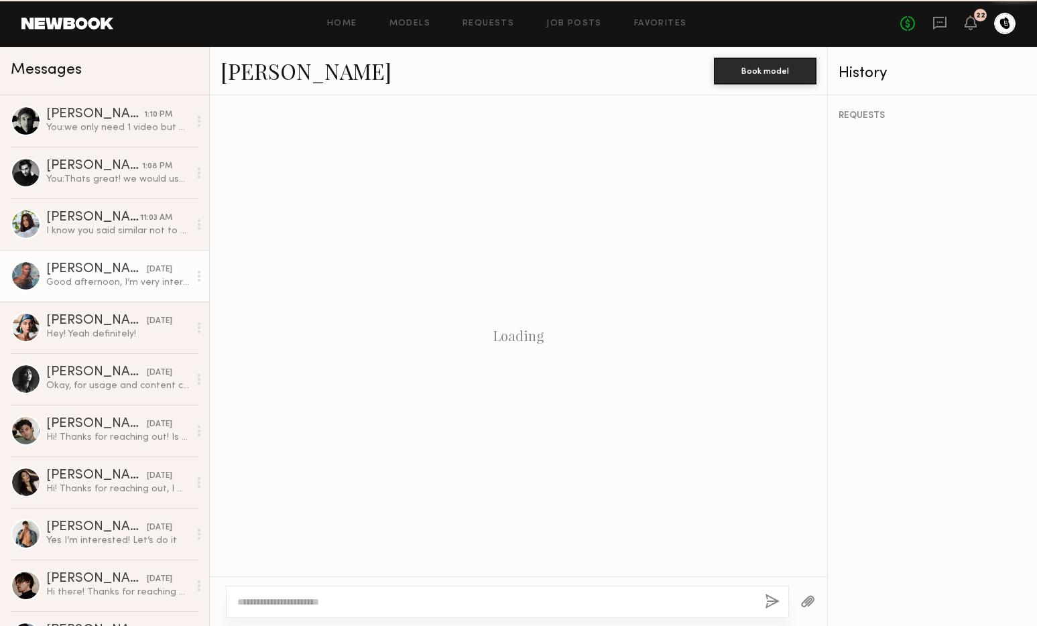
scroll to position [289, 0]
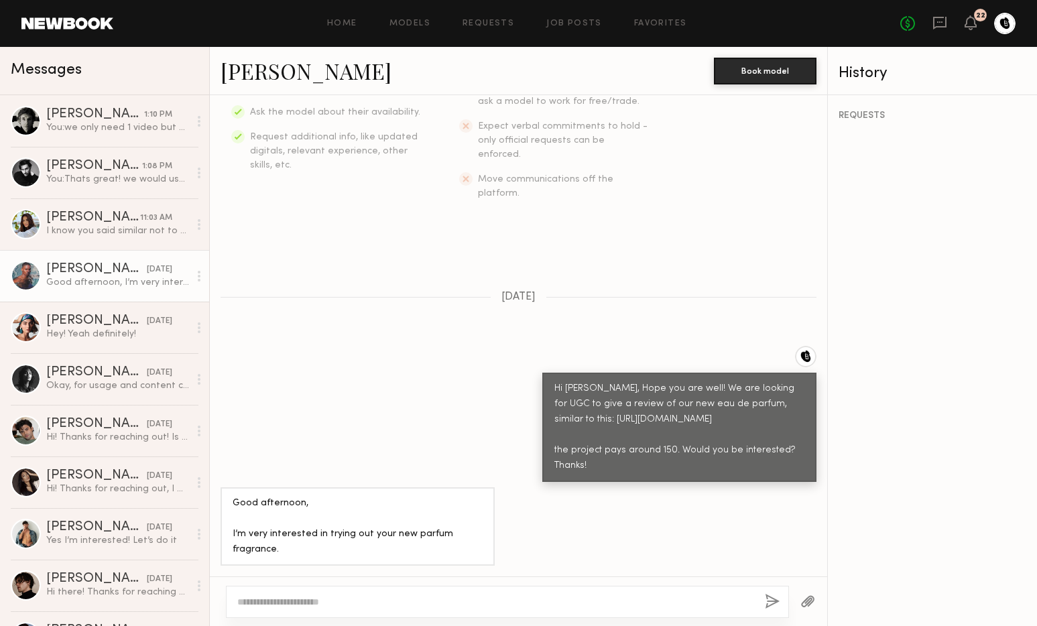
drag, startPoint x: 317, startPoint y: 595, endPoint x: 394, endPoint y: 602, distance: 77.4
click at [316, 595] on textarea at bounding box center [495, 601] width 517 height 13
click at [249, 80] on link "[PERSON_NAME]" at bounding box center [306, 70] width 171 height 29
click at [321, 593] on div at bounding box center [507, 602] width 563 height 32
click at [763, 73] on button "Book model" at bounding box center [765, 70] width 103 height 27
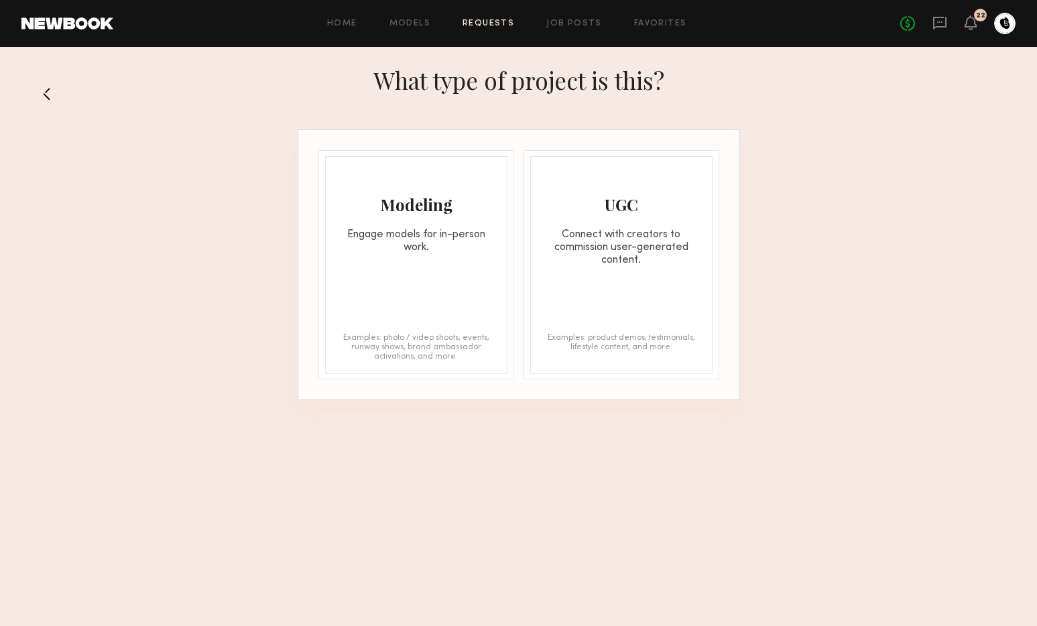
click at [597, 256] on div "Connect with creators to commission user-generated content." at bounding box center [621, 248] width 181 height 38
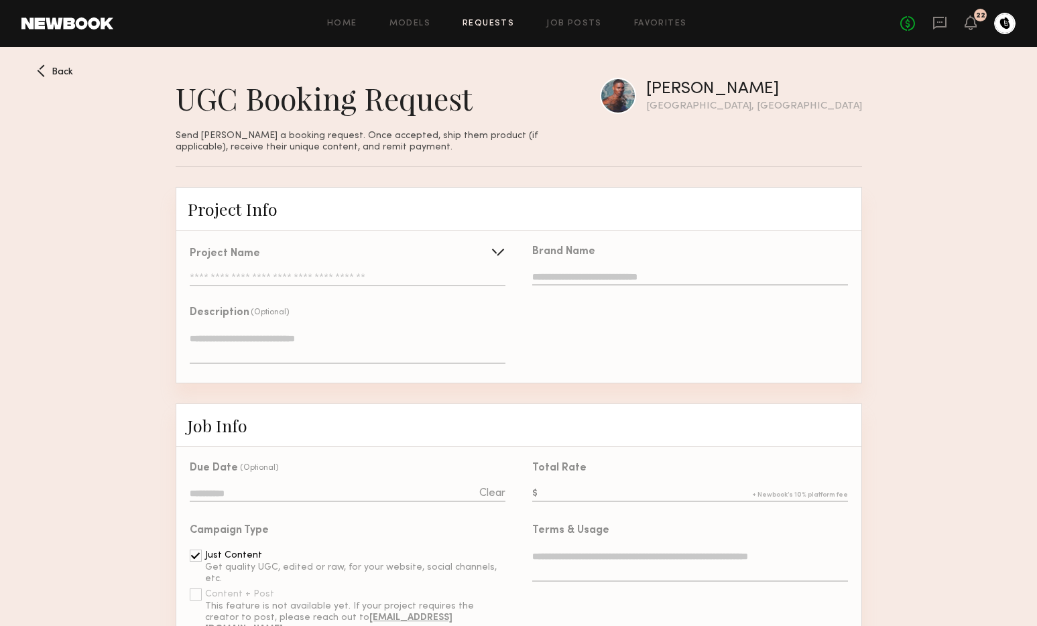
click at [322, 284] on input "text" at bounding box center [347, 279] width 315 height 13
click at [300, 316] on div "Use recent UGC project" at bounding box center [346, 309] width 313 height 30
type input "**********"
type textarea "**********"
type input "**********"
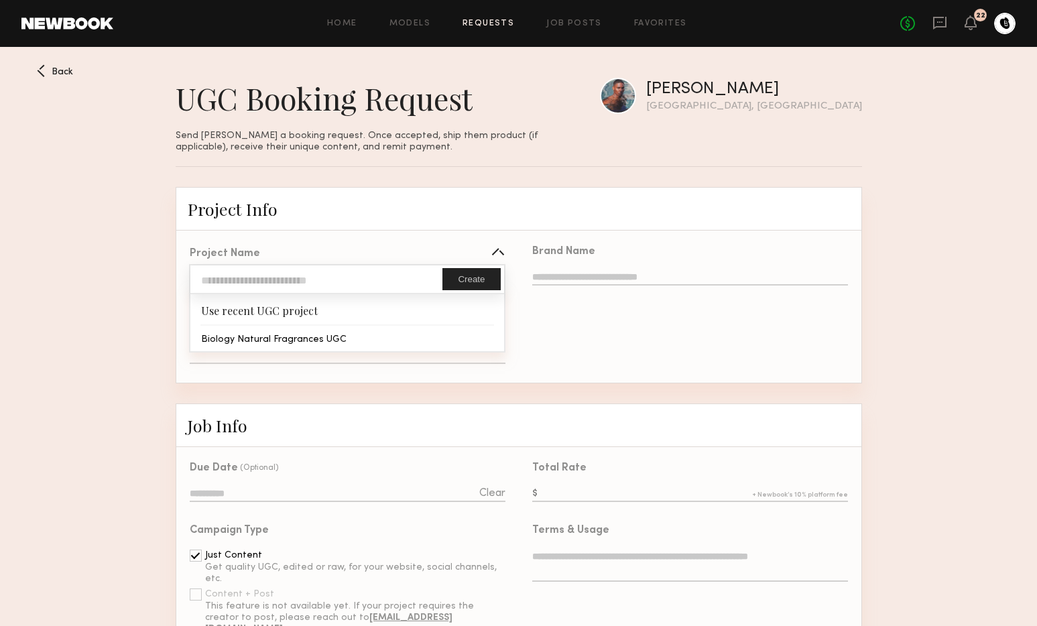
type textarea "**********"
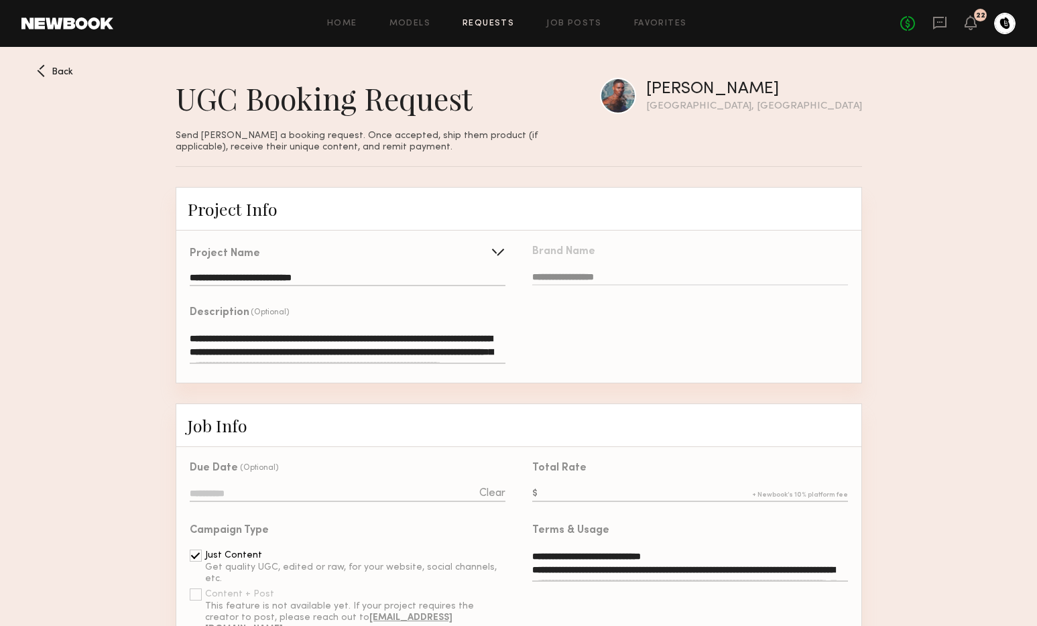
click at [292, 337] on div "**********" at bounding box center [347, 308] width 343 height 150
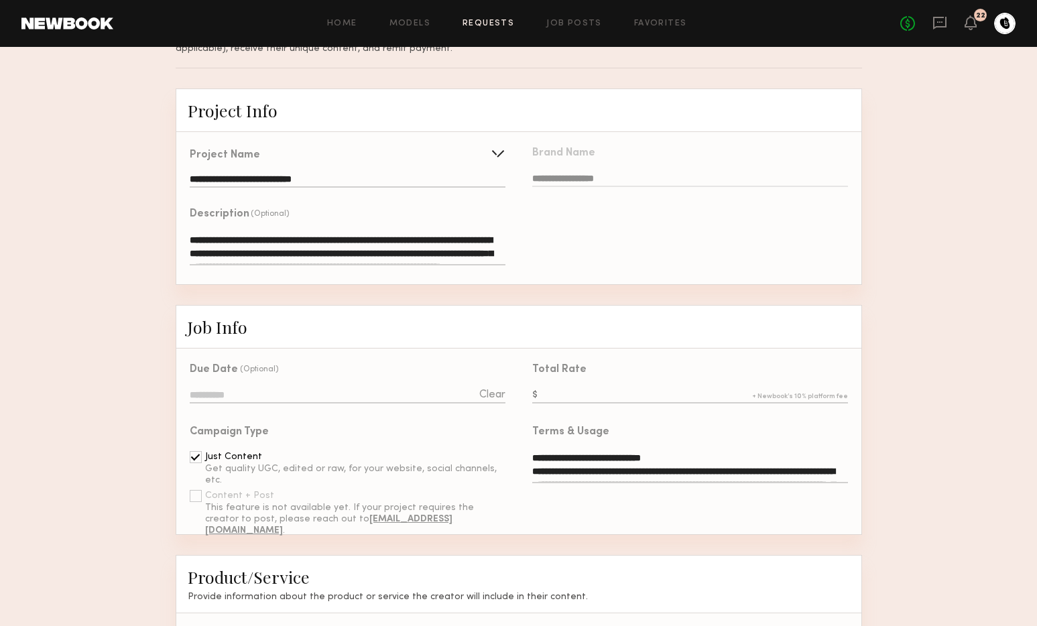
scroll to position [101, 0]
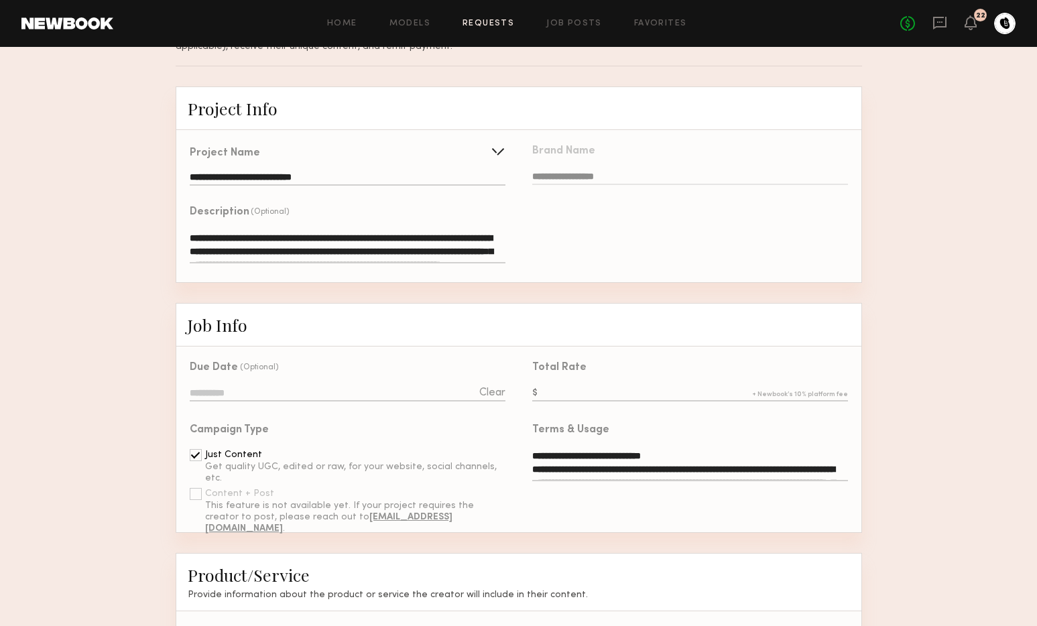
click at [573, 400] on input "text" at bounding box center [689, 394] width 315 height 15
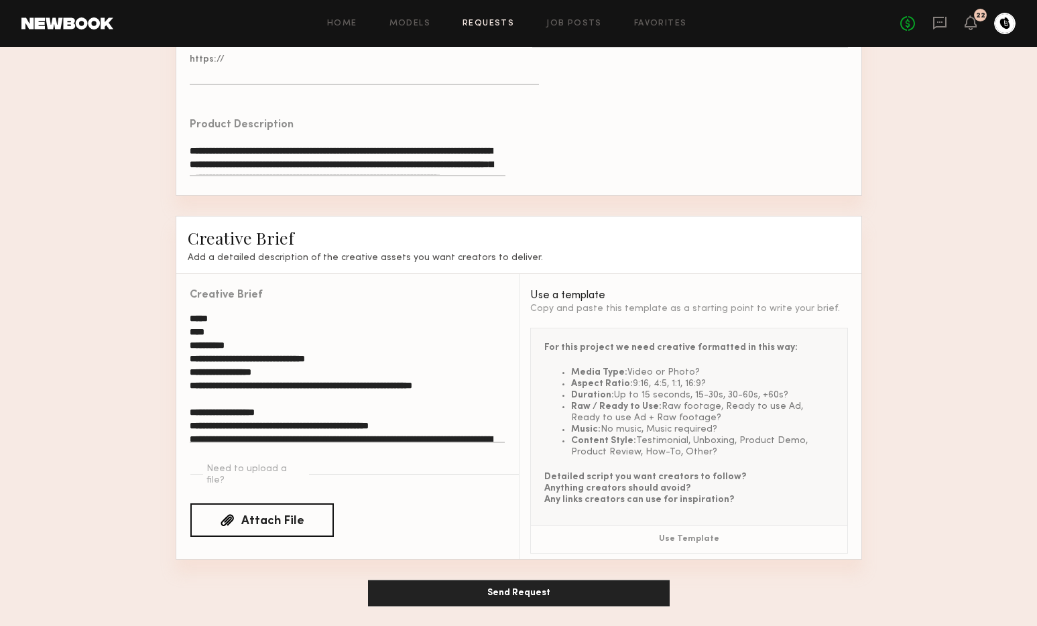
scroll to position [33, 0]
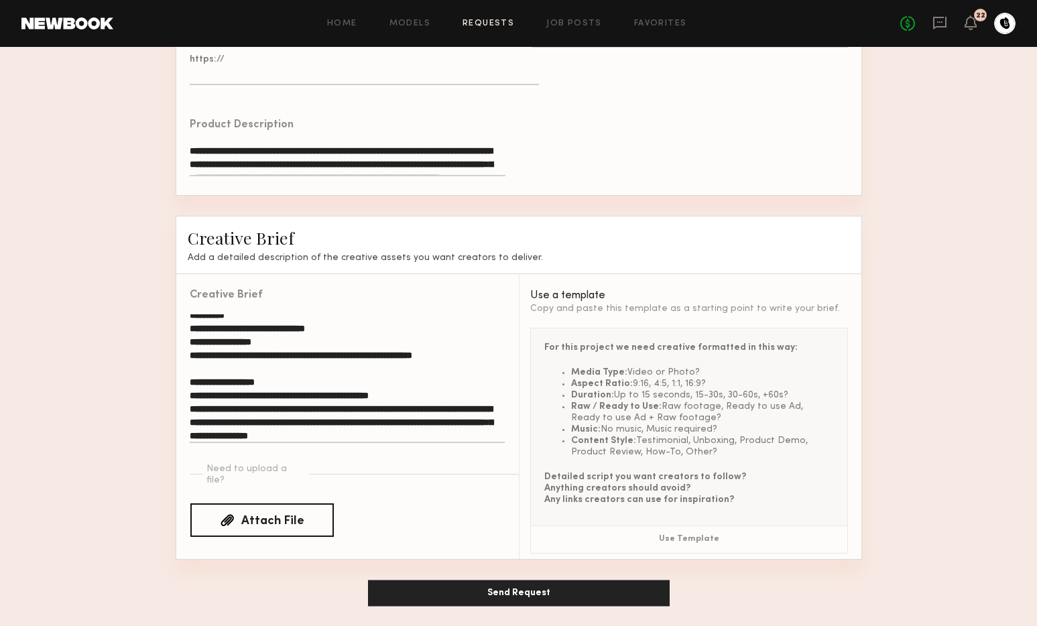
type input "***"
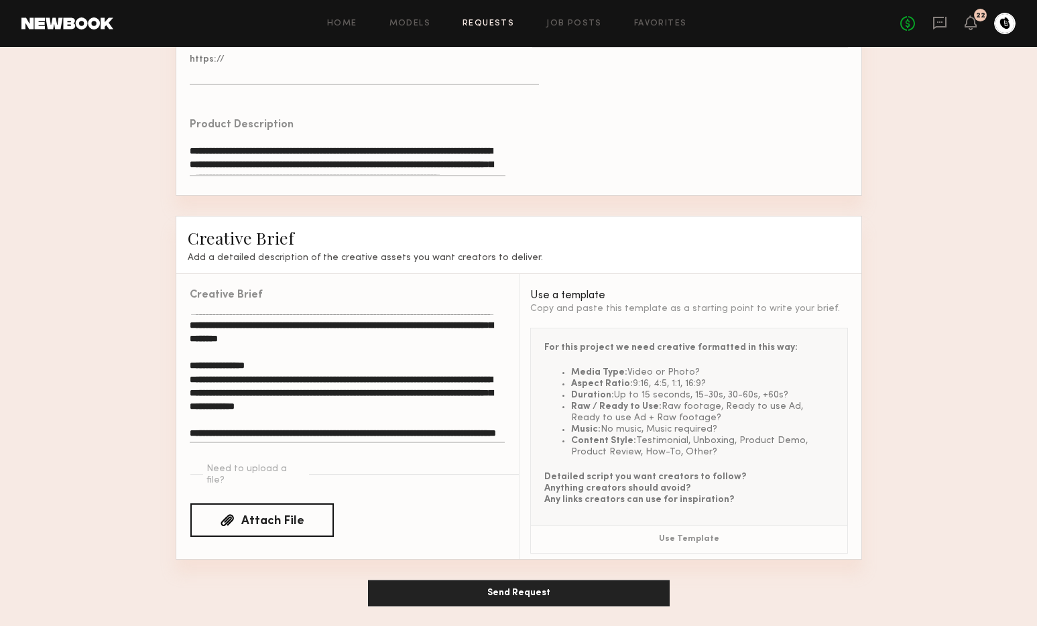
scroll to position [451, 0]
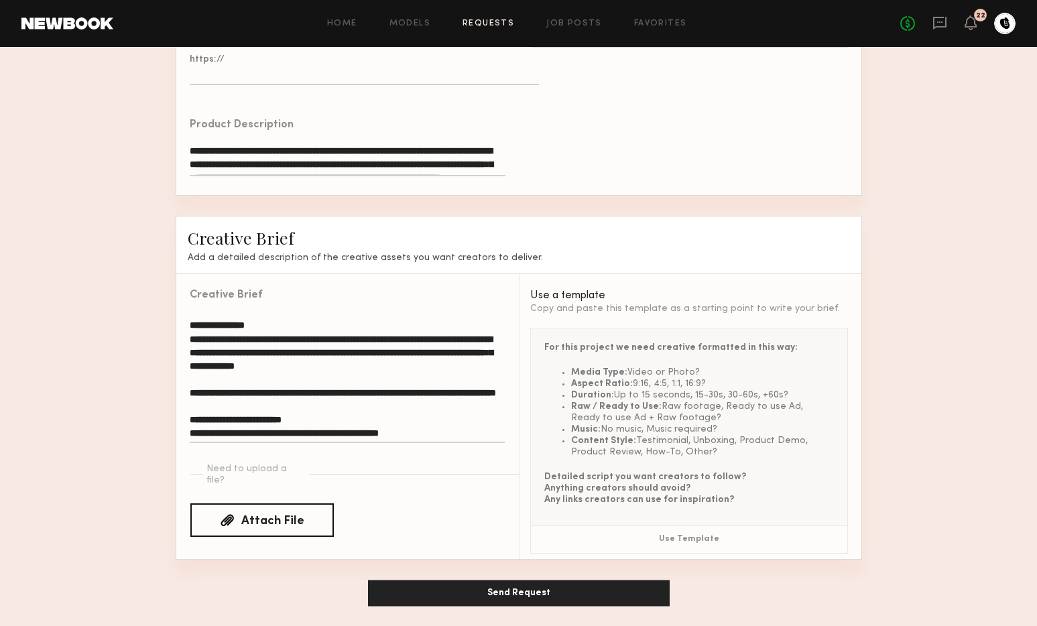
drag, startPoint x: 192, startPoint y: 375, endPoint x: 369, endPoint y: 396, distance: 178.9
click at [369, 396] on textarea at bounding box center [347, 378] width 315 height 129
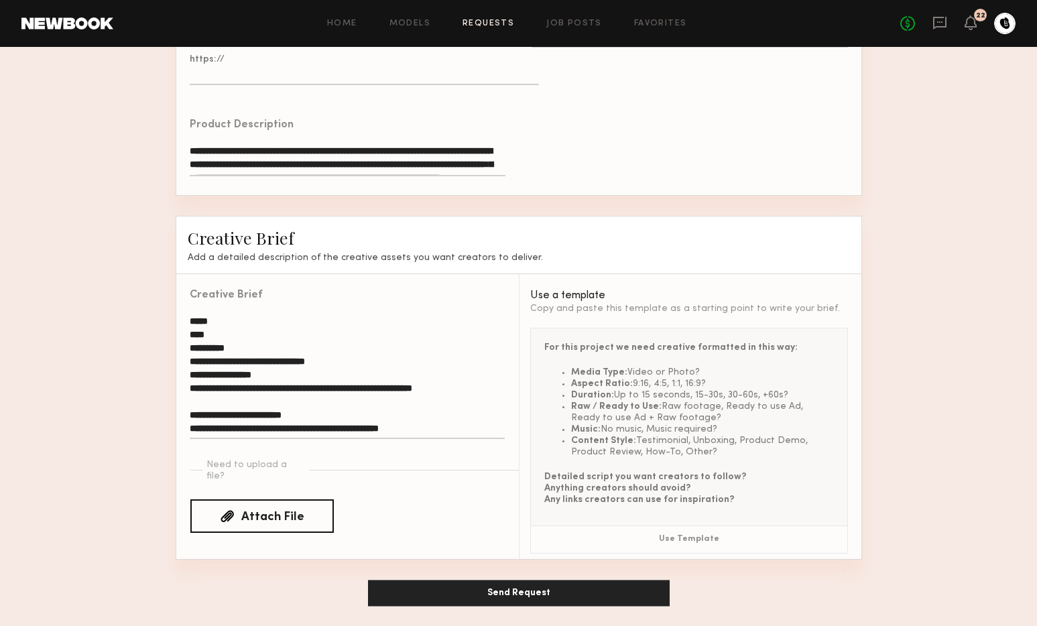
scroll to position [0, 0]
type textarea "**********"
click at [480, 590] on button "Send Request" at bounding box center [519, 593] width 302 height 27
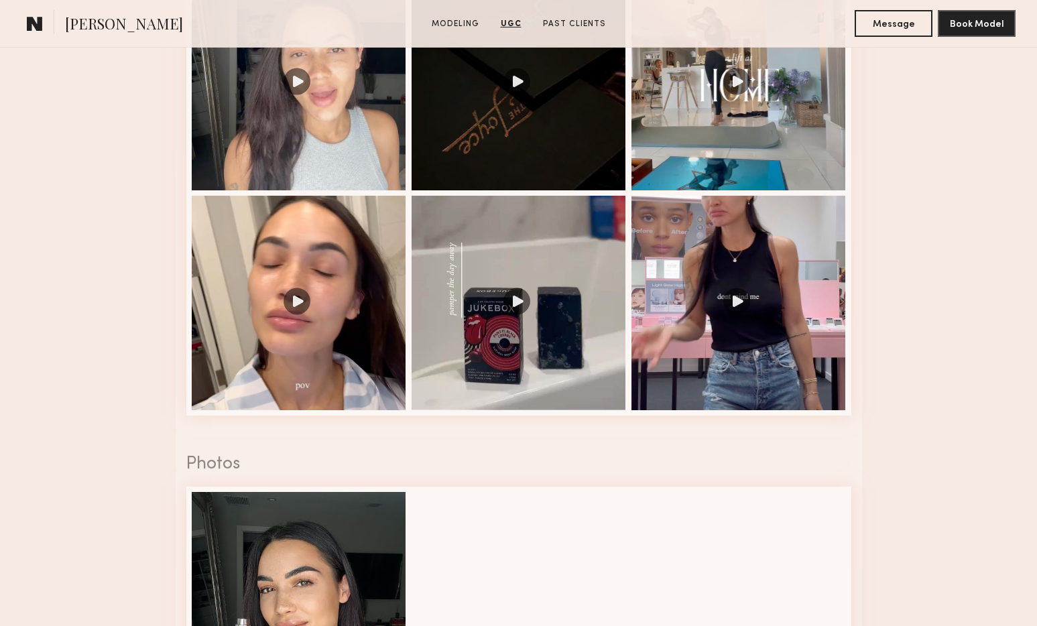
scroll to position [1927, 0]
